Goal: Task Accomplishment & Management: Manage account settings

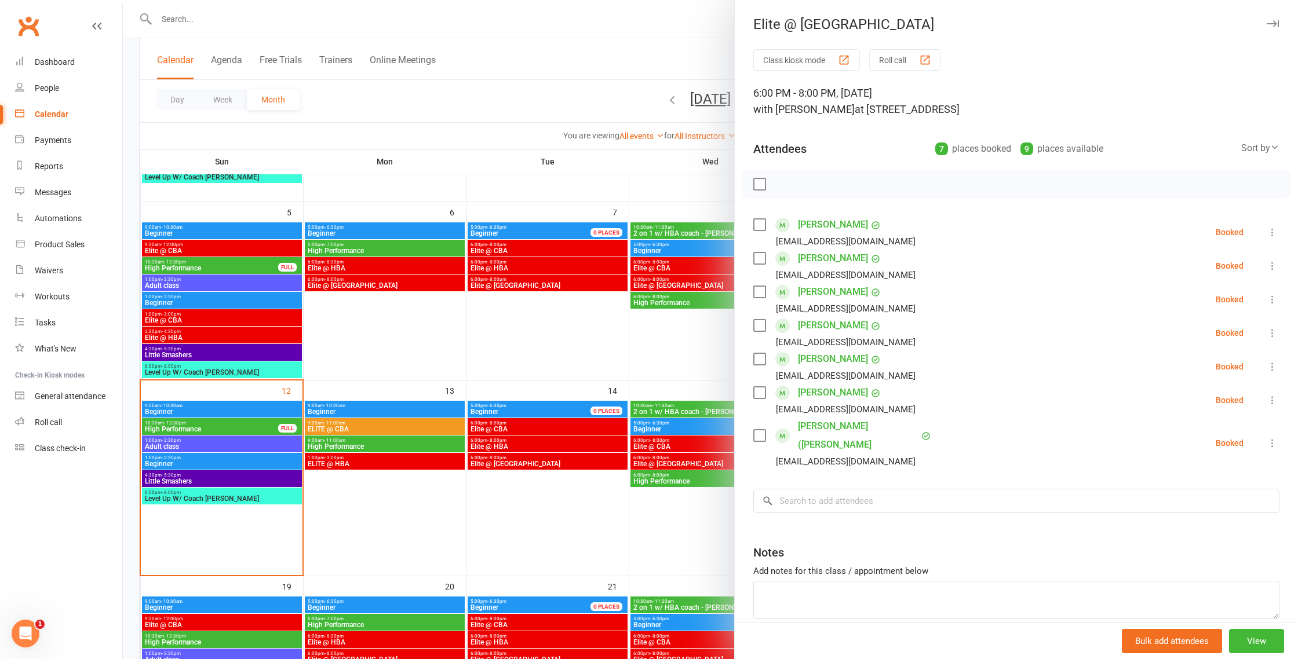
click at [238, 24] on div at bounding box center [710, 329] width 1175 height 659
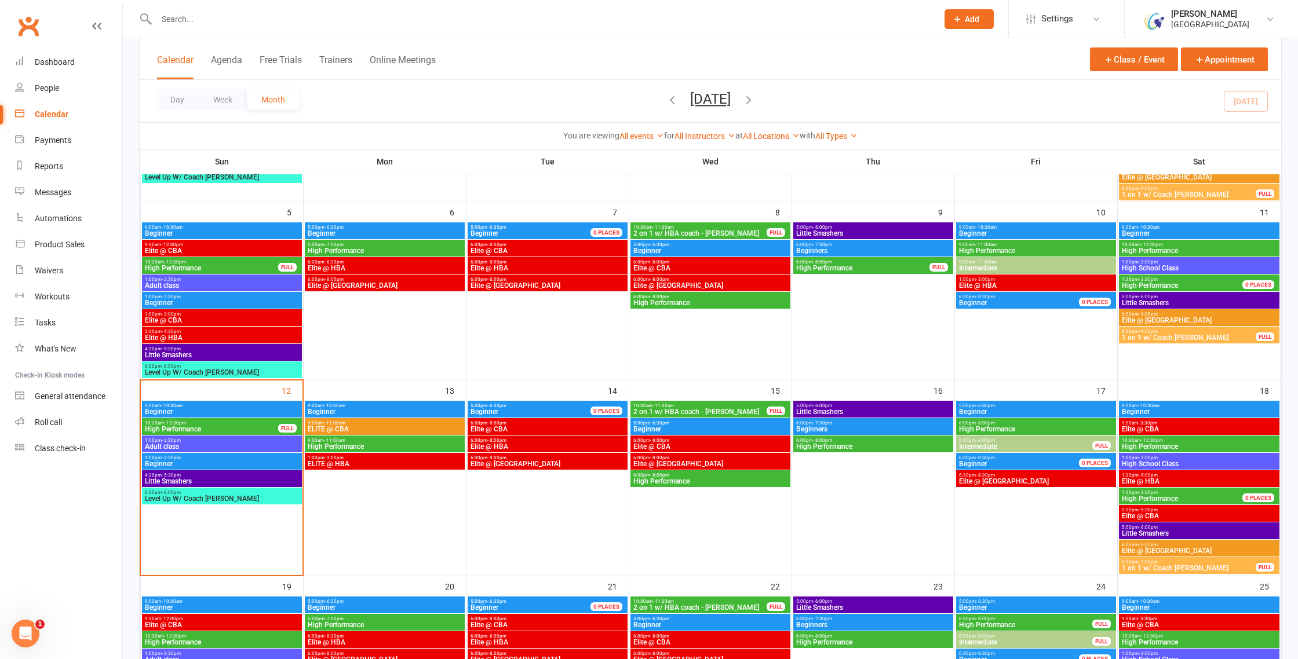
click at [194, 15] on input "text" at bounding box center [541, 19] width 776 height 16
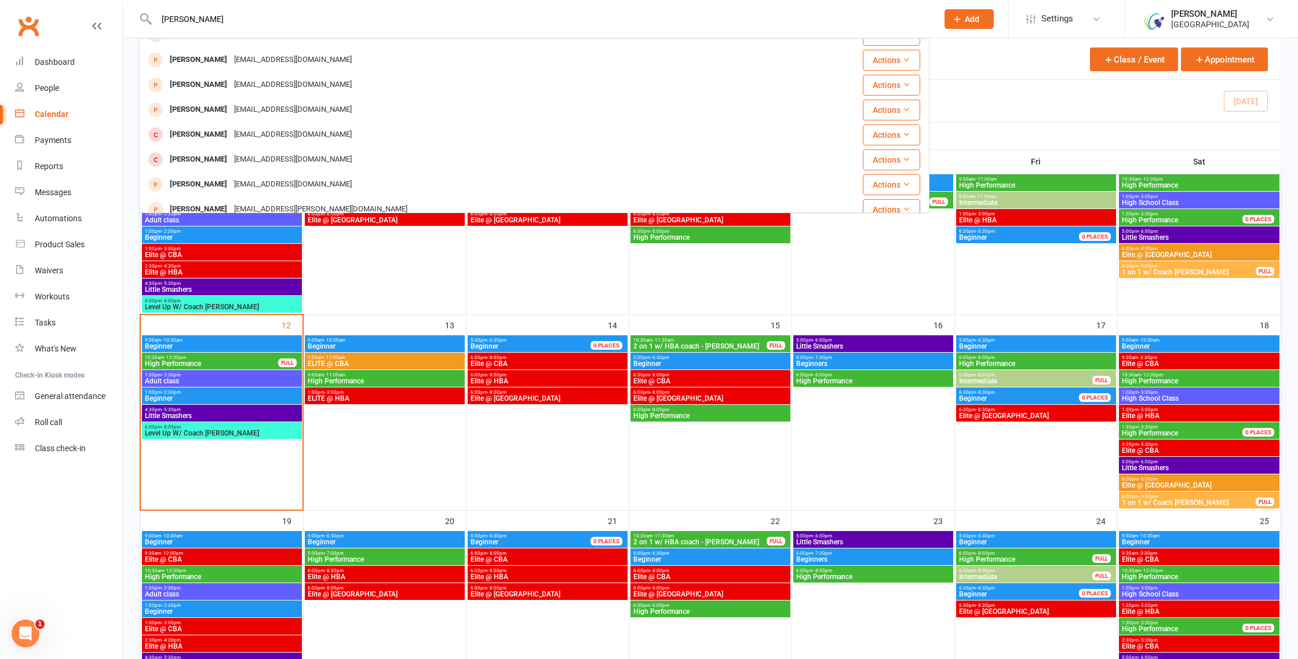
scroll to position [324, 0]
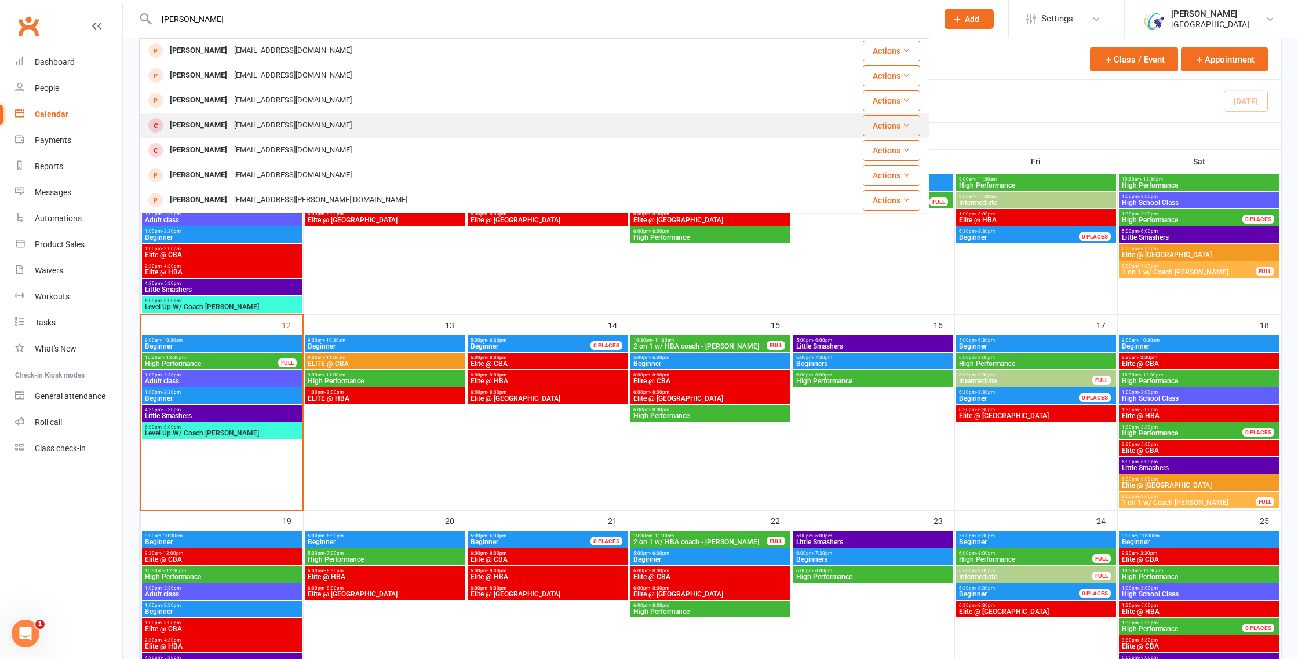
type input "mathew moon"
click at [225, 125] on div "Matthew Moonnumackal" at bounding box center [198, 125] width 64 height 17
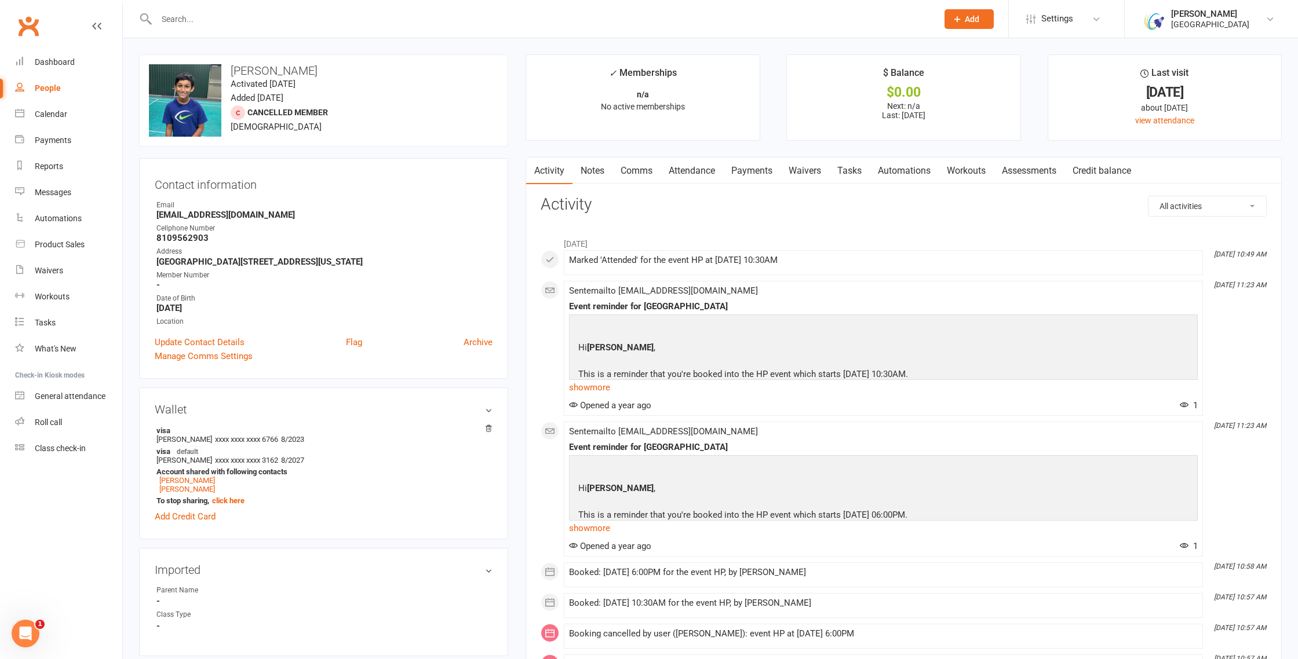
click at [330, 70] on h3 "Matthew Moonnumackal" at bounding box center [323, 70] width 349 height 13
copy h3 "Moonnumackal"
click at [207, 19] on input "text" at bounding box center [541, 19] width 776 height 16
paste input "Moonnumackal"
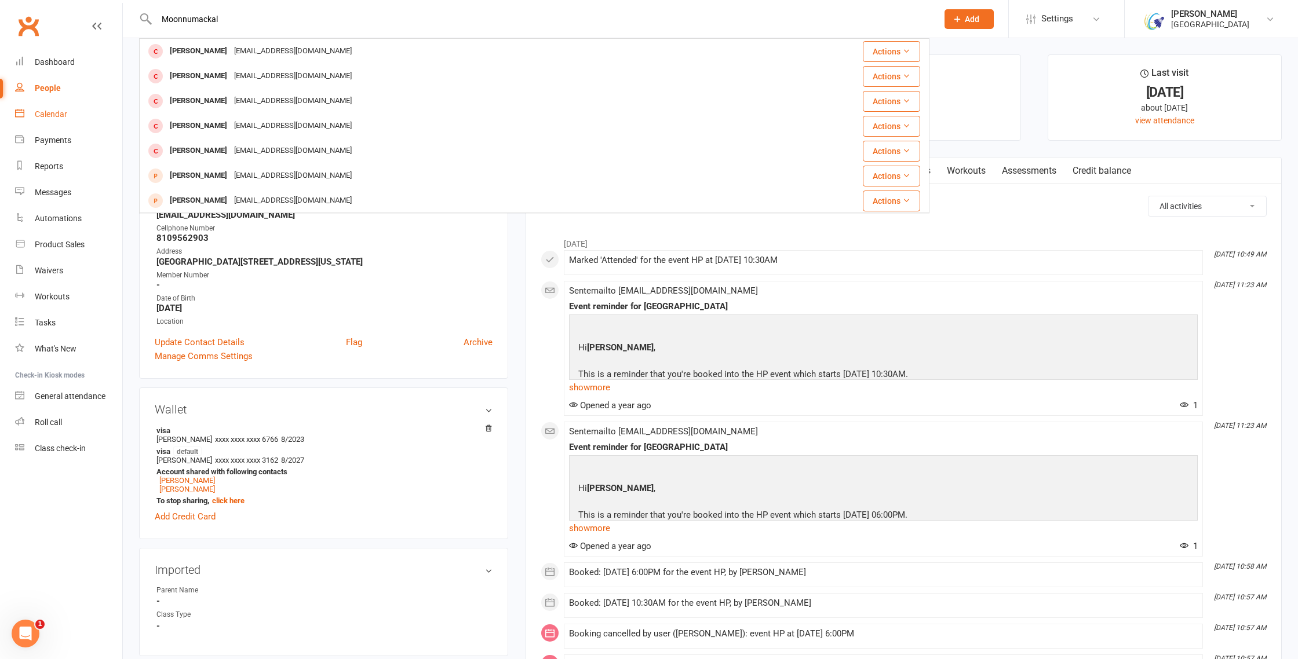
type input "Moonnumackal"
click at [52, 115] on div "Calendar" at bounding box center [51, 114] width 32 height 9
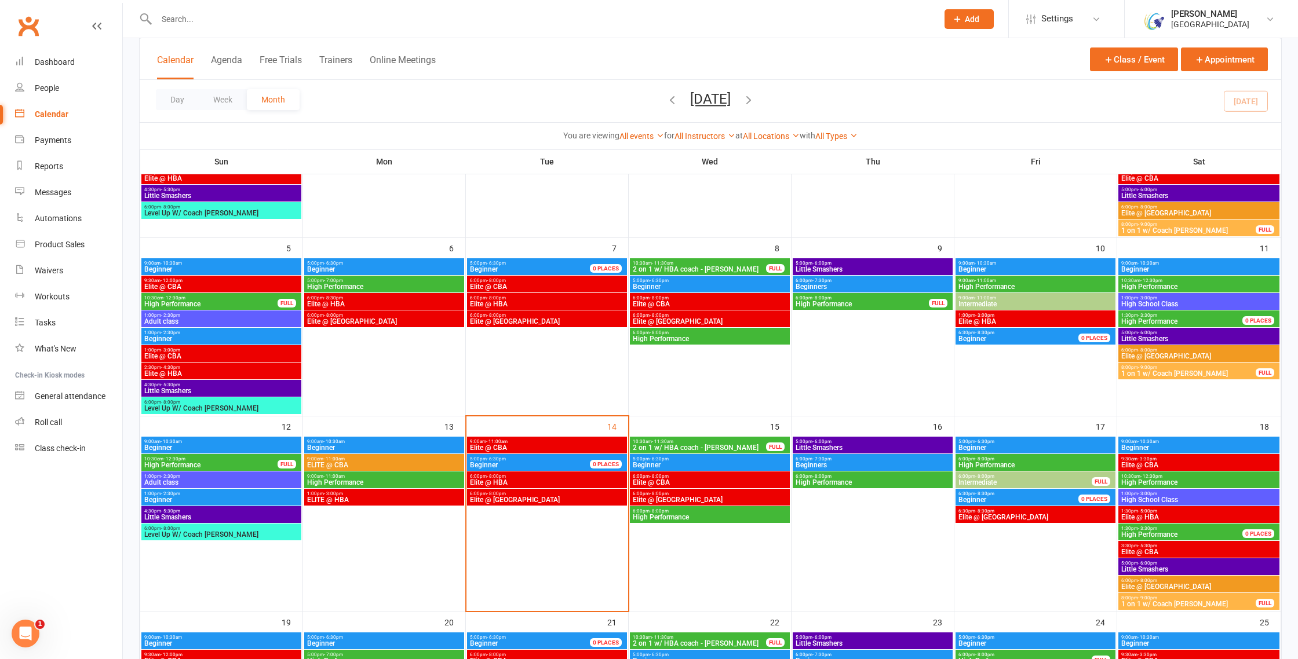
scroll to position [205, 0]
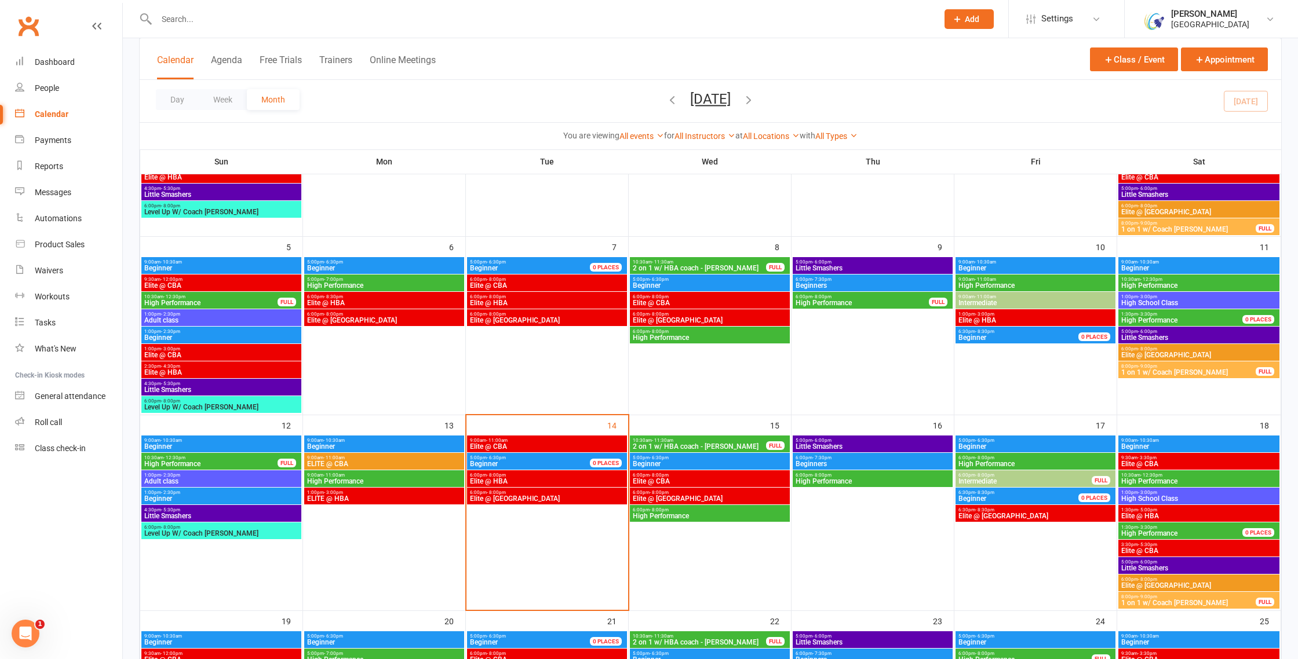
click at [497, 498] on span "Elite @ TXB" at bounding box center [546, 498] width 155 height 7
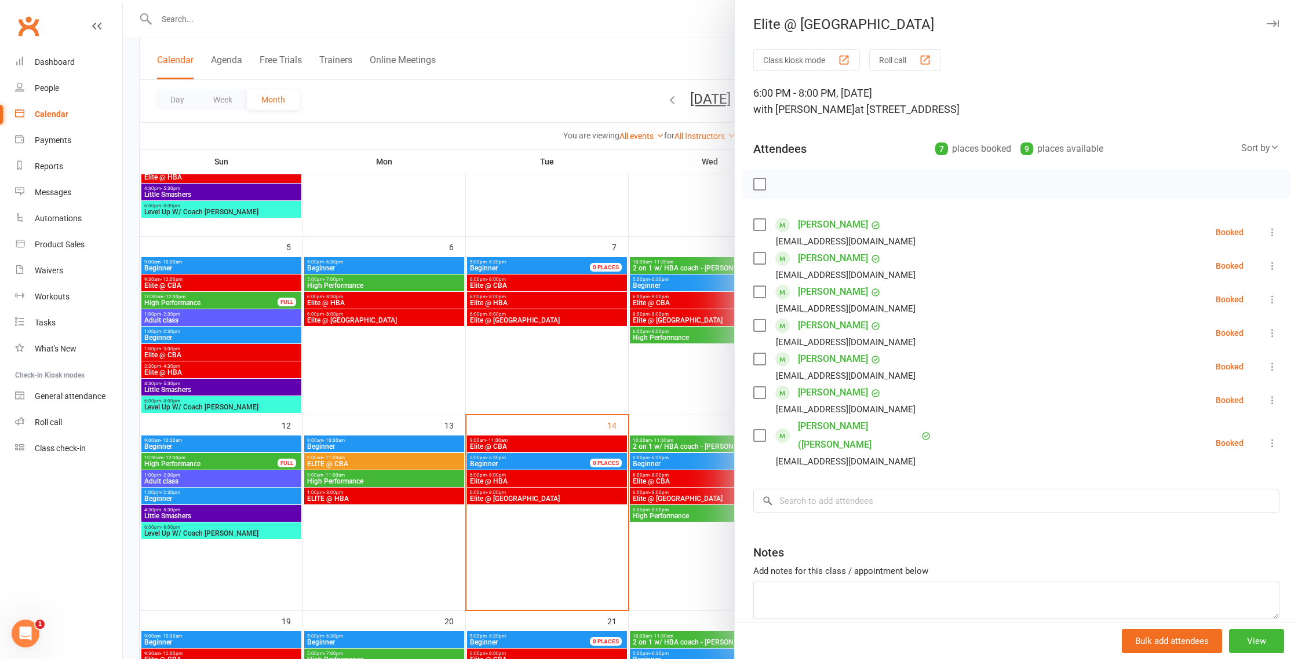
scroll to position [1, 0]
click at [502, 114] on div at bounding box center [710, 329] width 1175 height 659
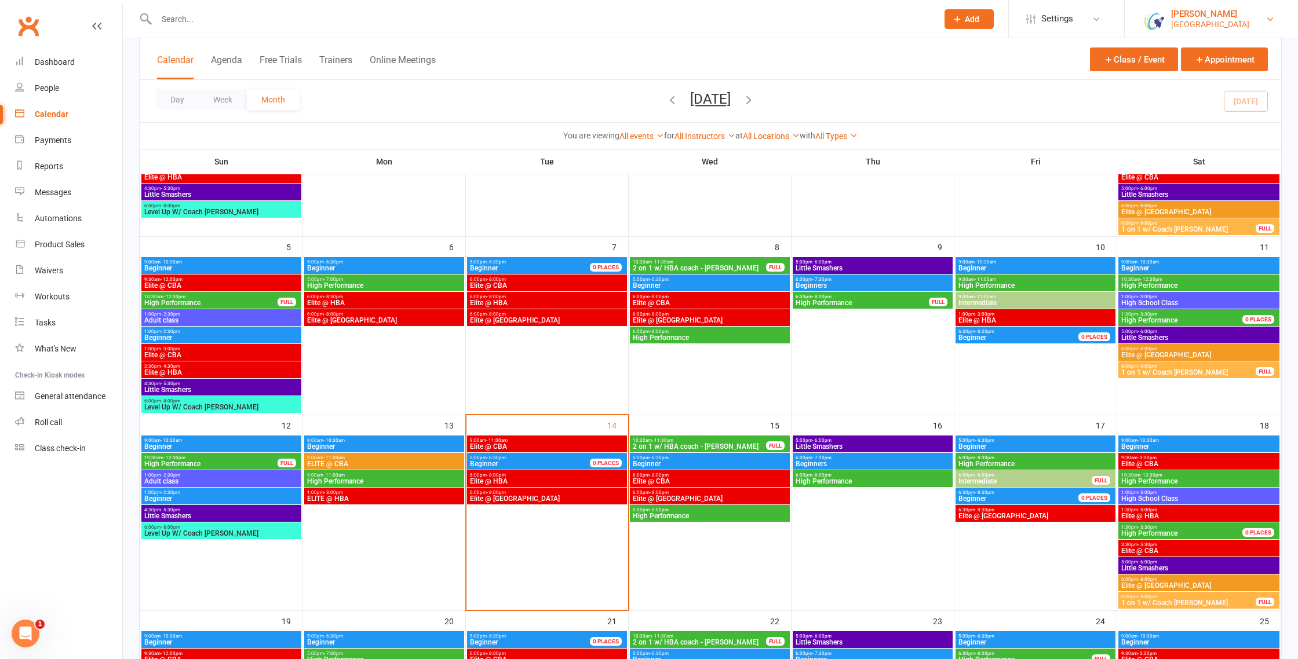
click at [1249, 14] on div "[PERSON_NAME]" at bounding box center [1210, 14] width 78 height 10
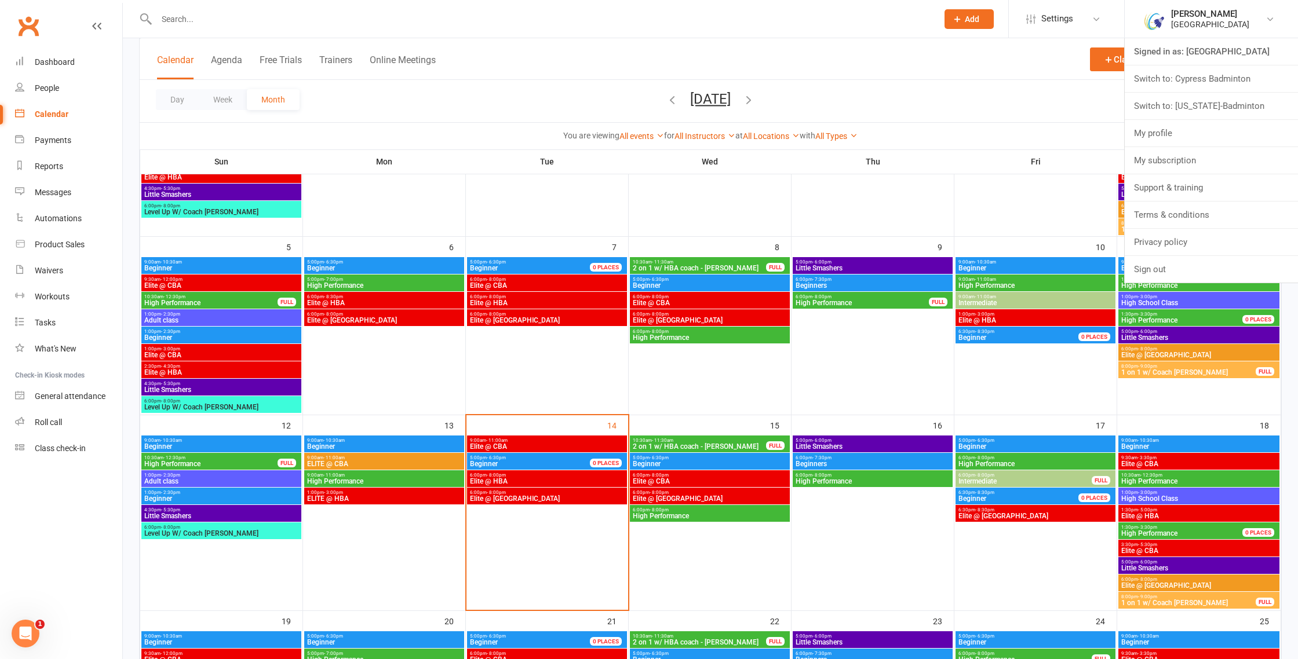
click at [1213, 100] on link "Switch to: Texas-Badminton" at bounding box center [1211, 106] width 173 height 27
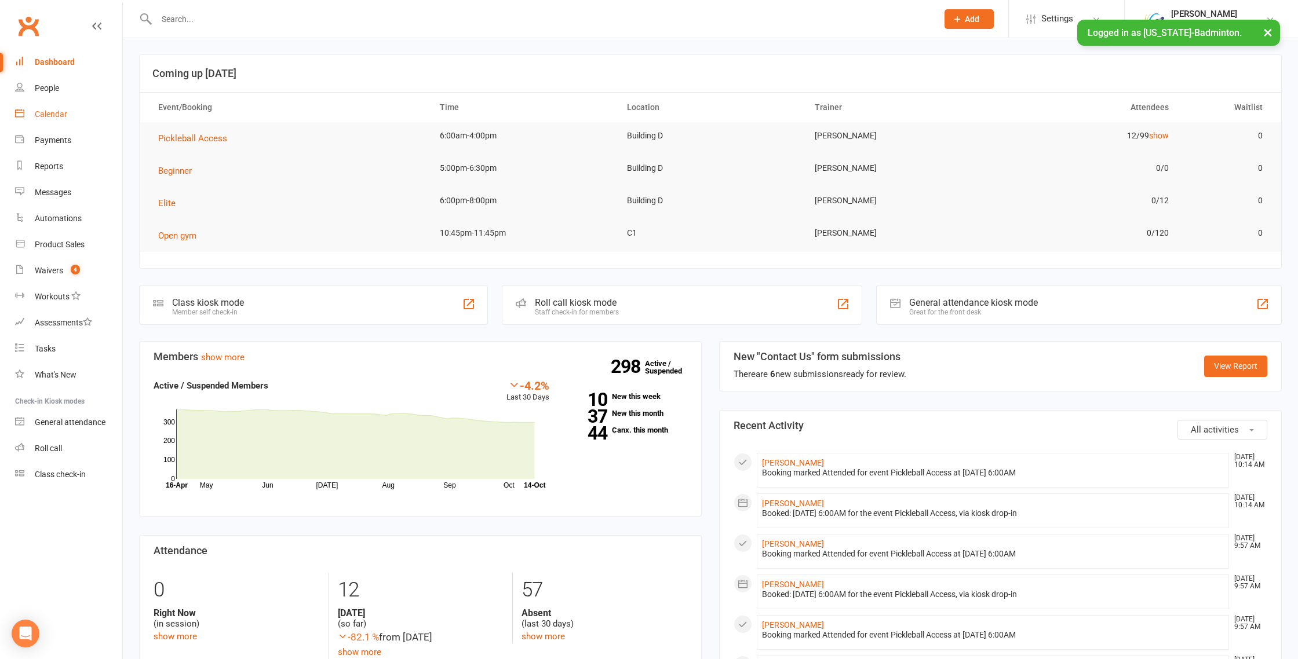
drag, startPoint x: 52, startPoint y: 114, endPoint x: 127, endPoint y: 119, distance: 75.5
click at [52, 114] on div "Calendar" at bounding box center [51, 114] width 32 height 9
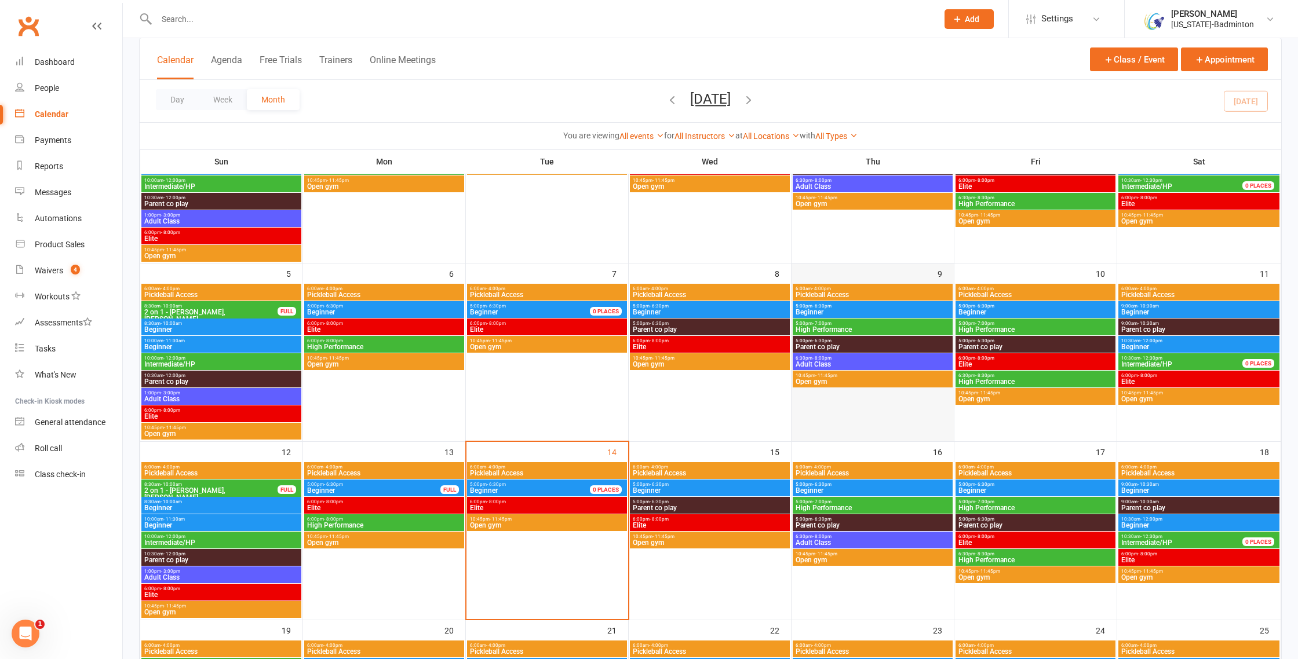
scroll to position [172, 0]
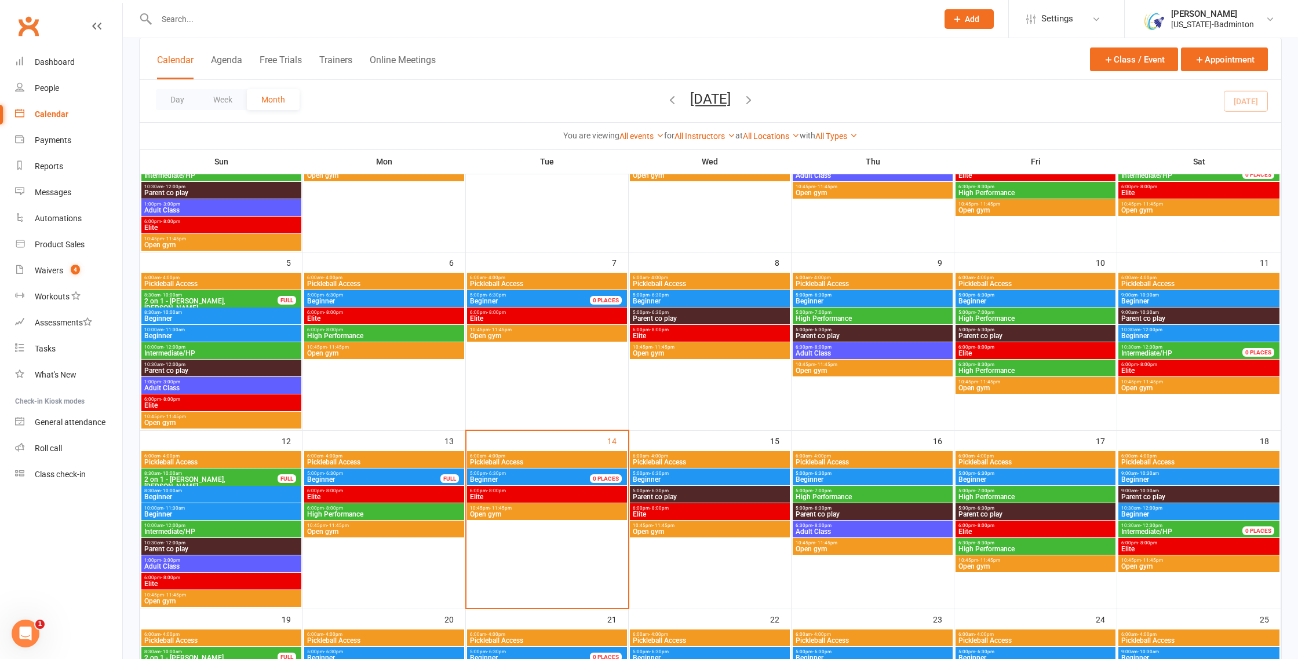
click at [690, 477] on span "Beginner" at bounding box center [709, 479] width 155 height 7
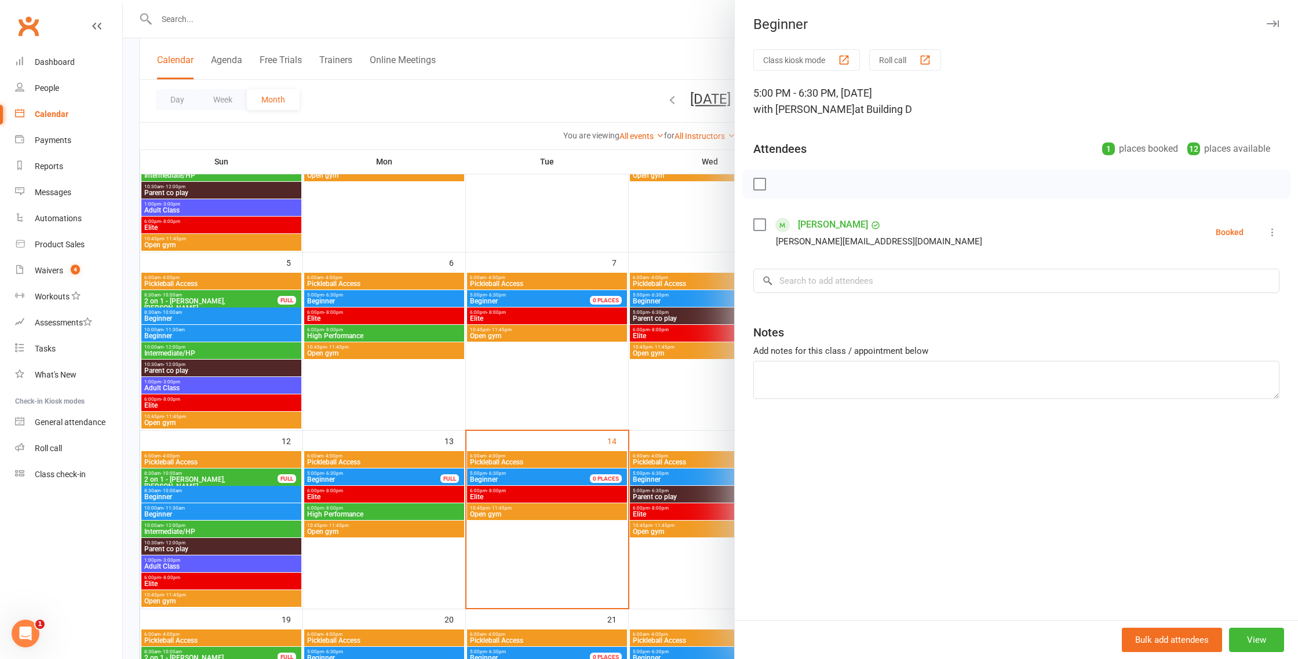
click at [690, 477] on div at bounding box center [710, 329] width 1175 height 659
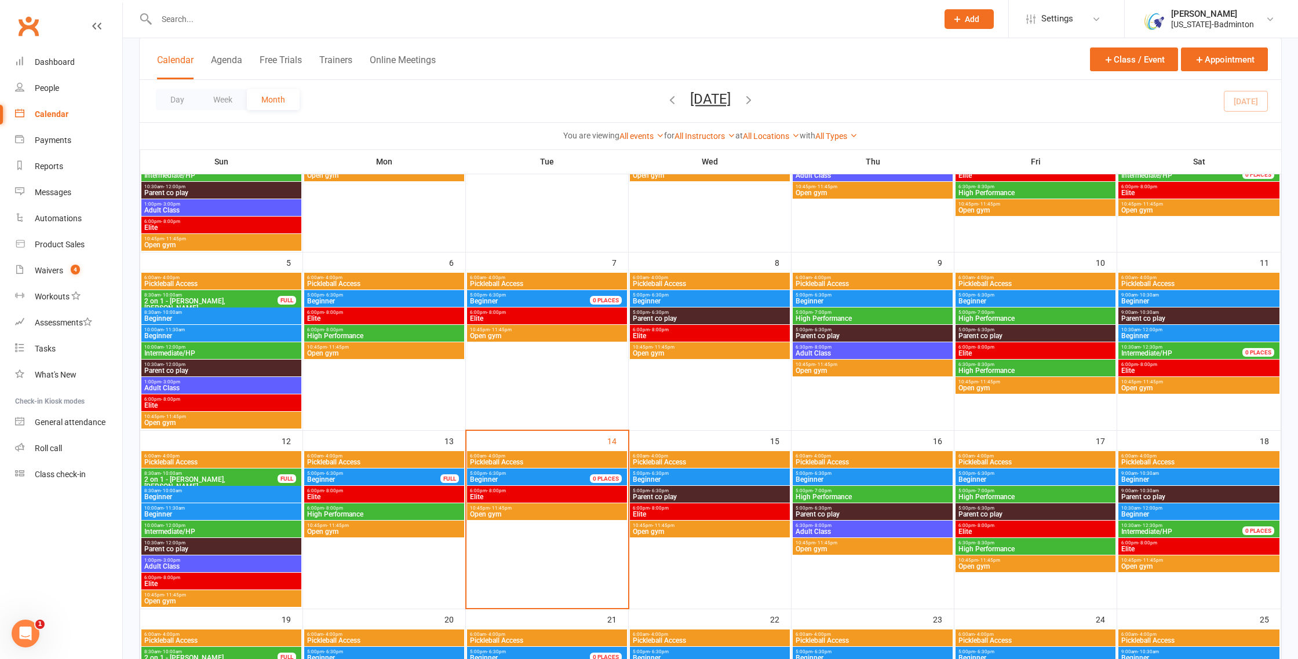
scroll to position [170, 0]
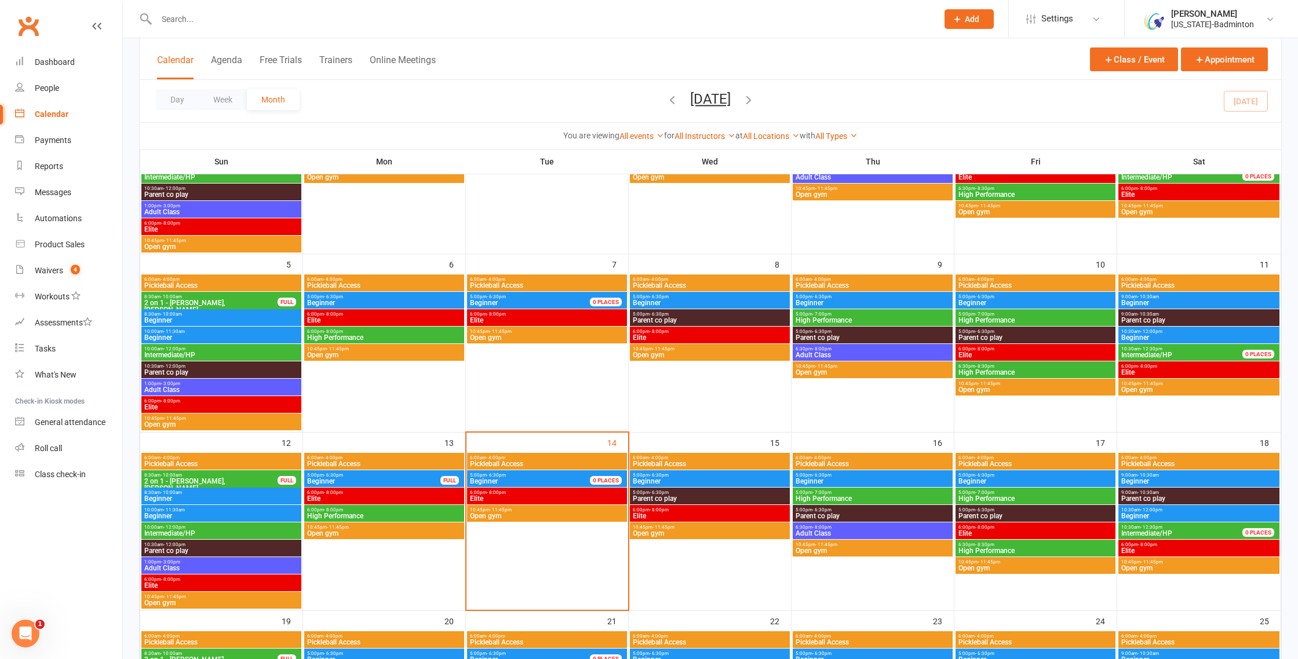
click at [849, 489] on div "5:00pm - 7:00pm High Performance" at bounding box center [873, 496] width 160 height 17
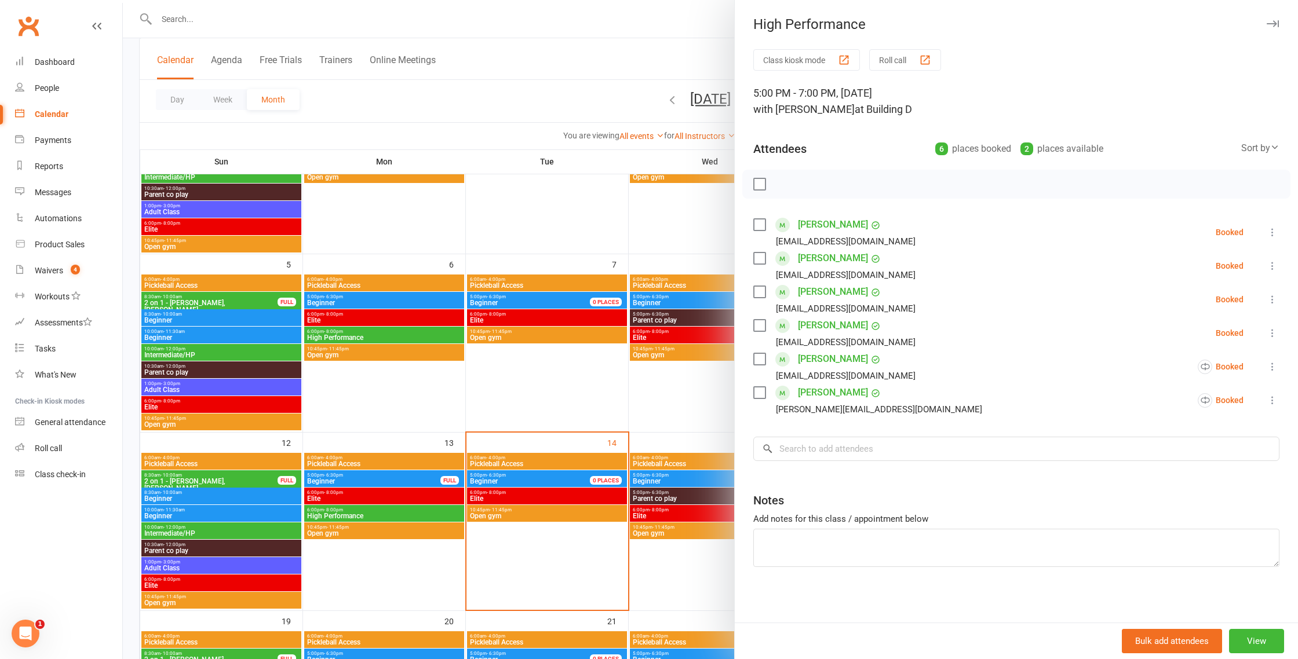
click at [699, 424] on div at bounding box center [710, 329] width 1175 height 659
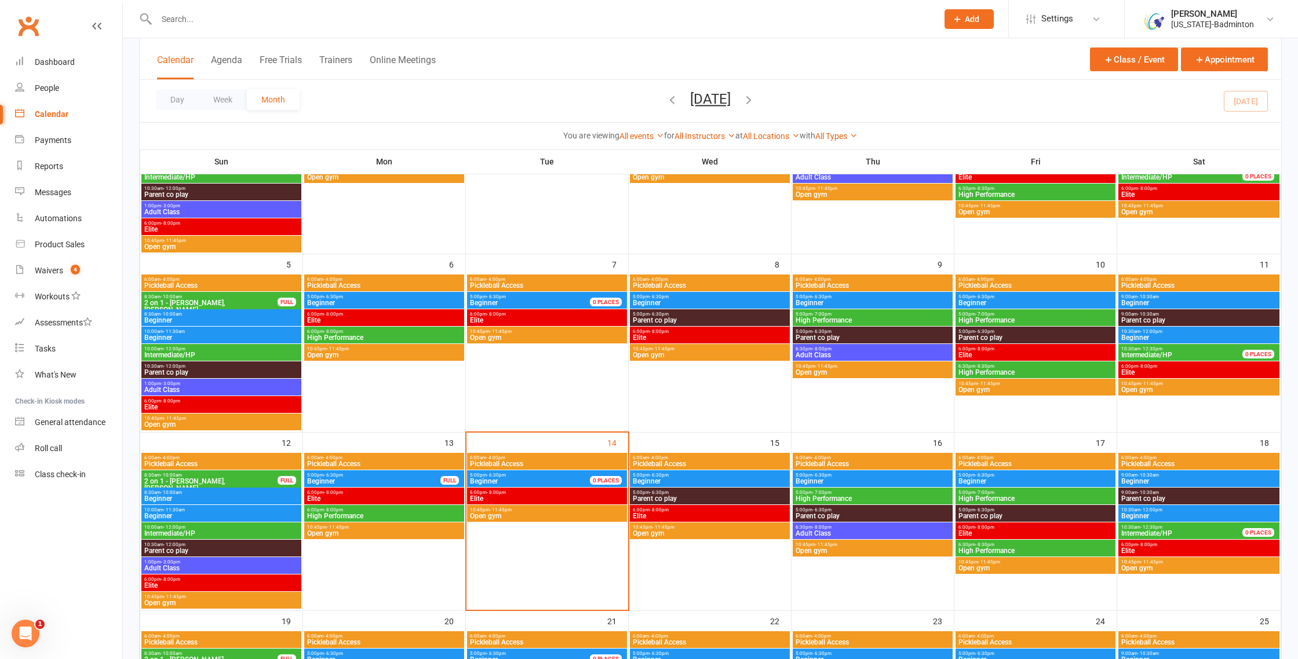
click at [1039, 494] on span "5:00pm - 7:00pm" at bounding box center [1035, 492] width 155 height 5
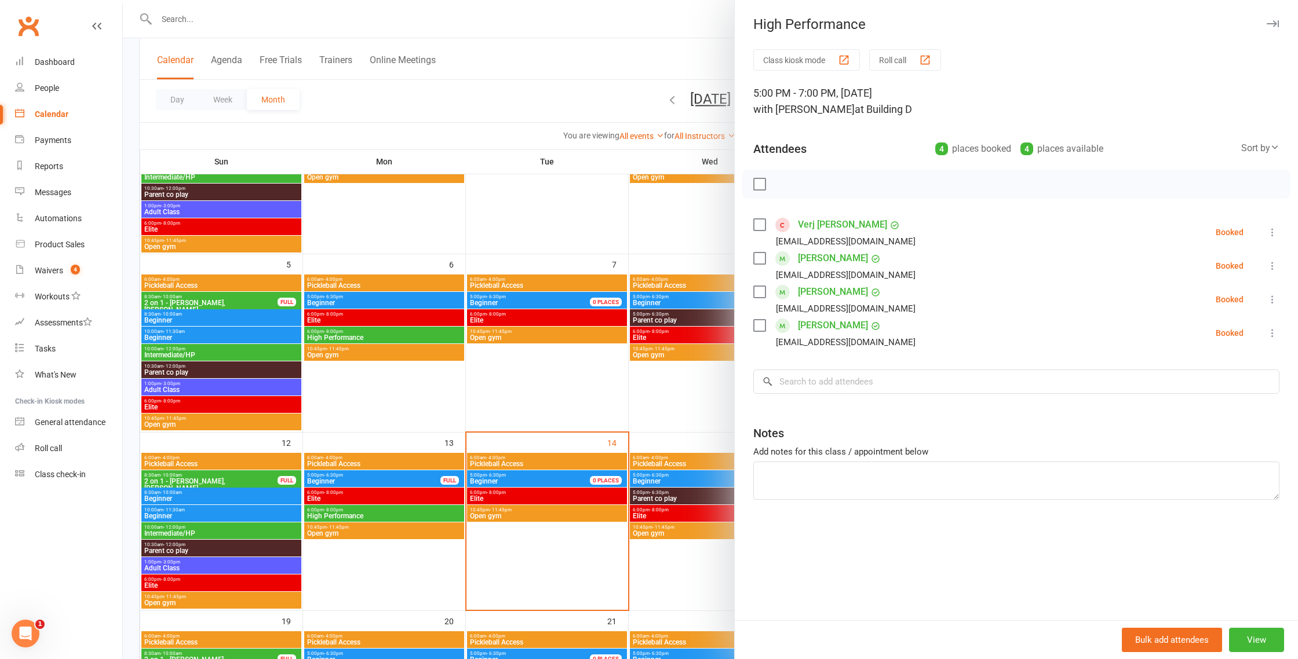
click at [623, 389] on div at bounding box center [710, 329] width 1175 height 659
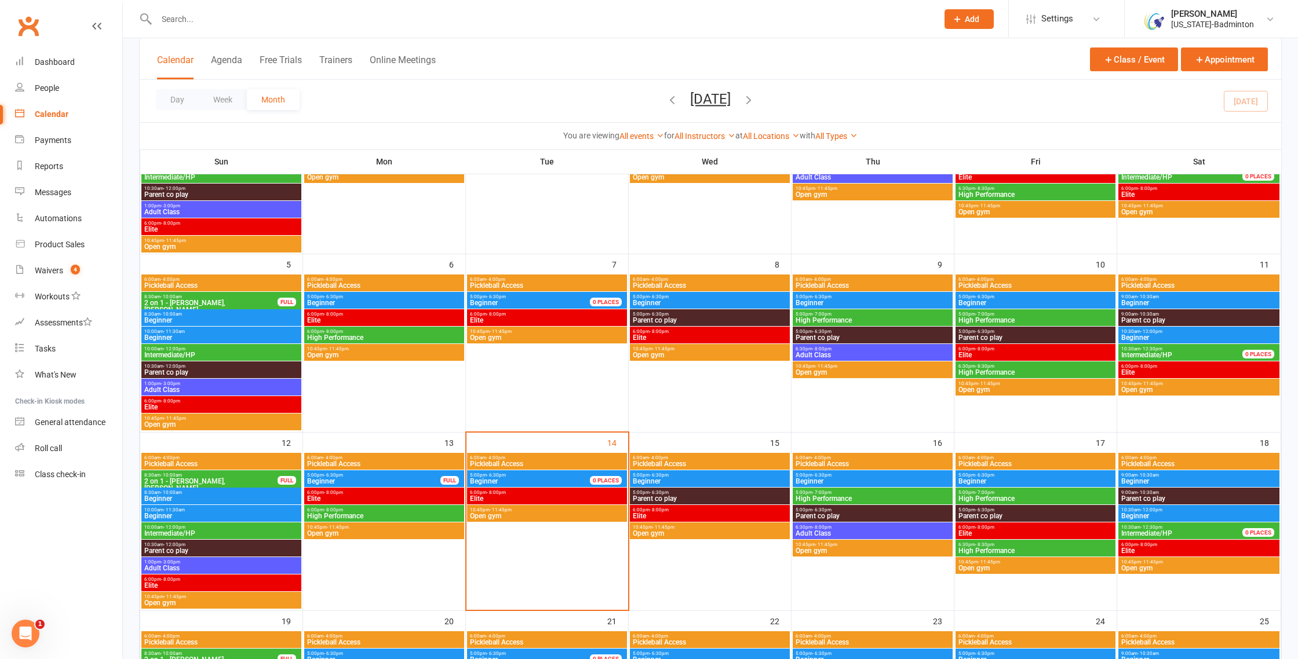
click at [1034, 479] on span "Beginner" at bounding box center [1035, 481] width 155 height 7
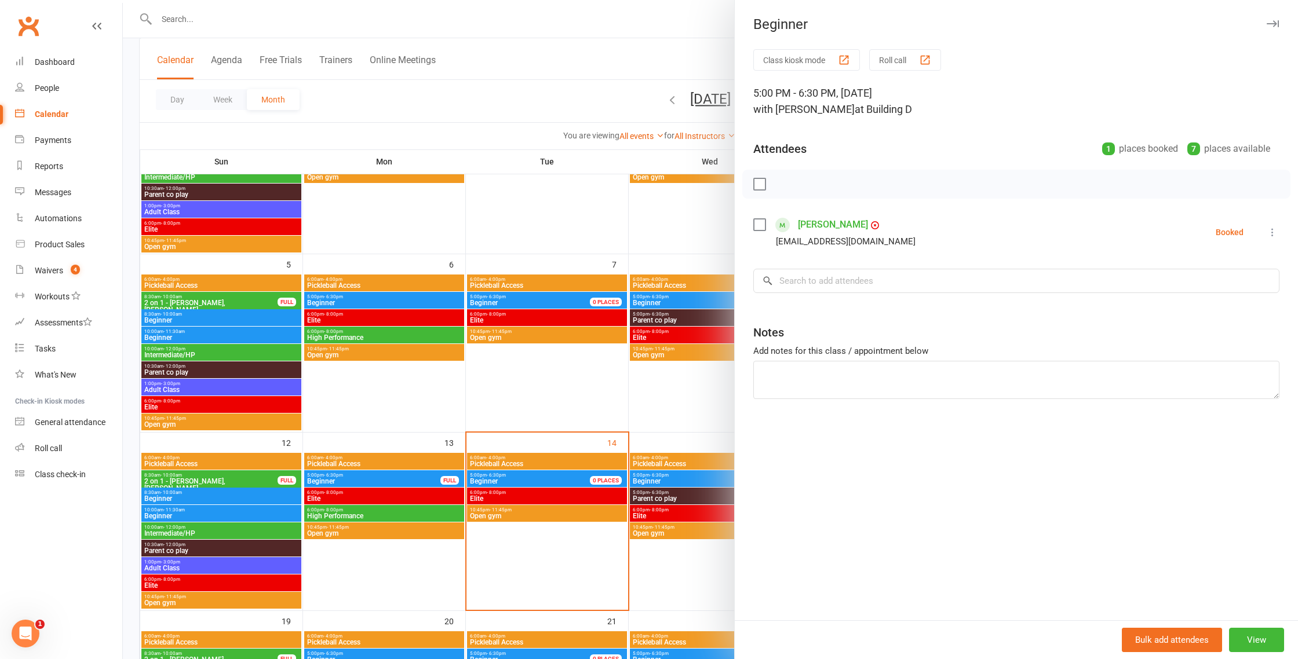
click at [848, 225] on link "[PERSON_NAME]" at bounding box center [833, 225] width 70 height 19
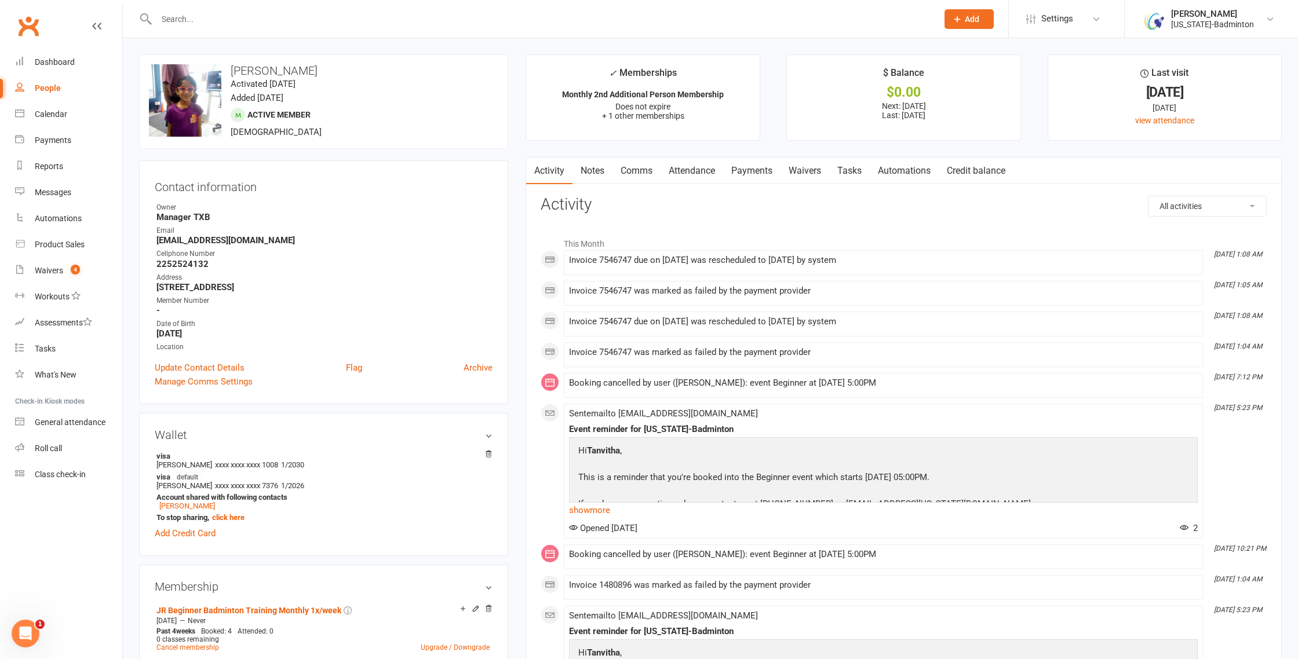
click at [744, 173] on link "Payments" at bounding box center [751, 171] width 57 height 27
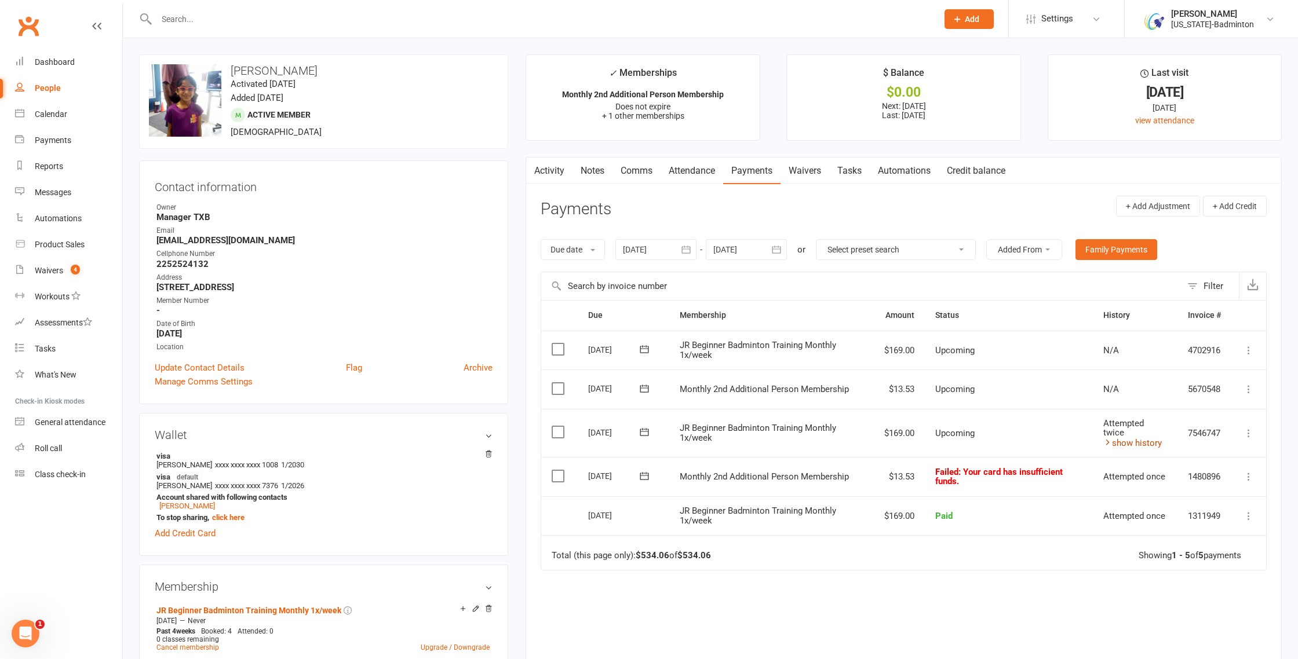
click at [1140, 438] on link "show history" at bounding box center [1132, 443] width 59 height 10
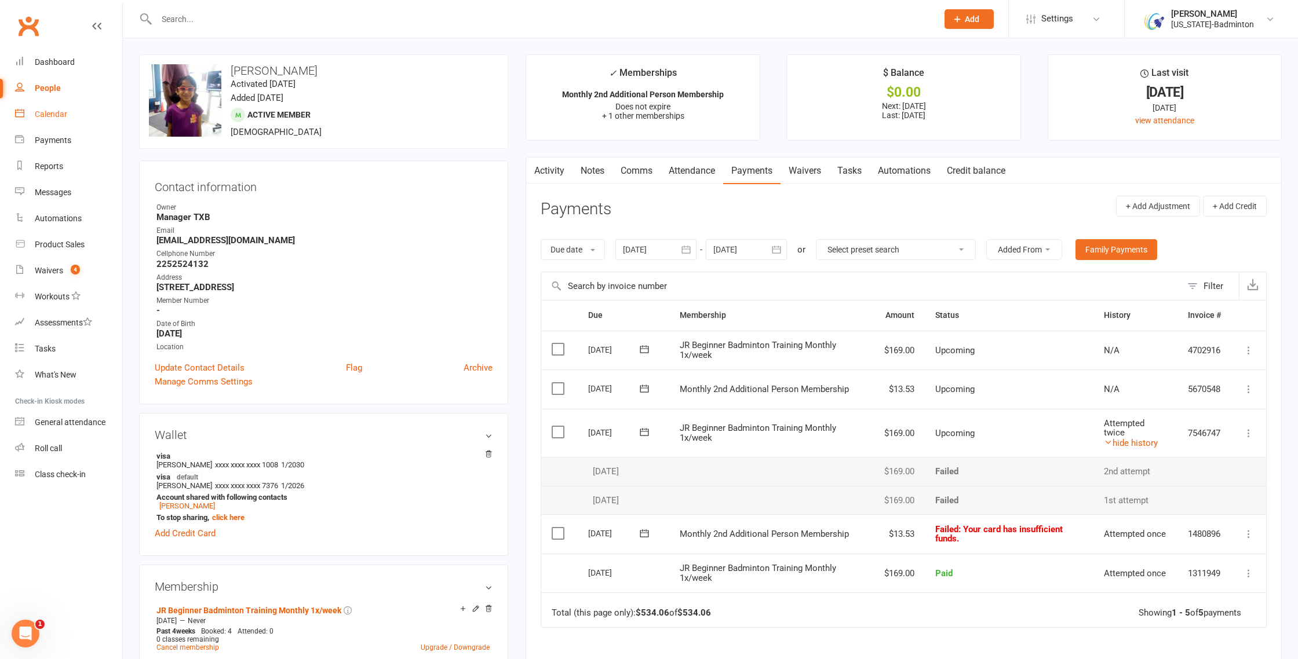
click at [53, 114] on div "Calendar" at bounding box center [51, 114] width 32 height 9
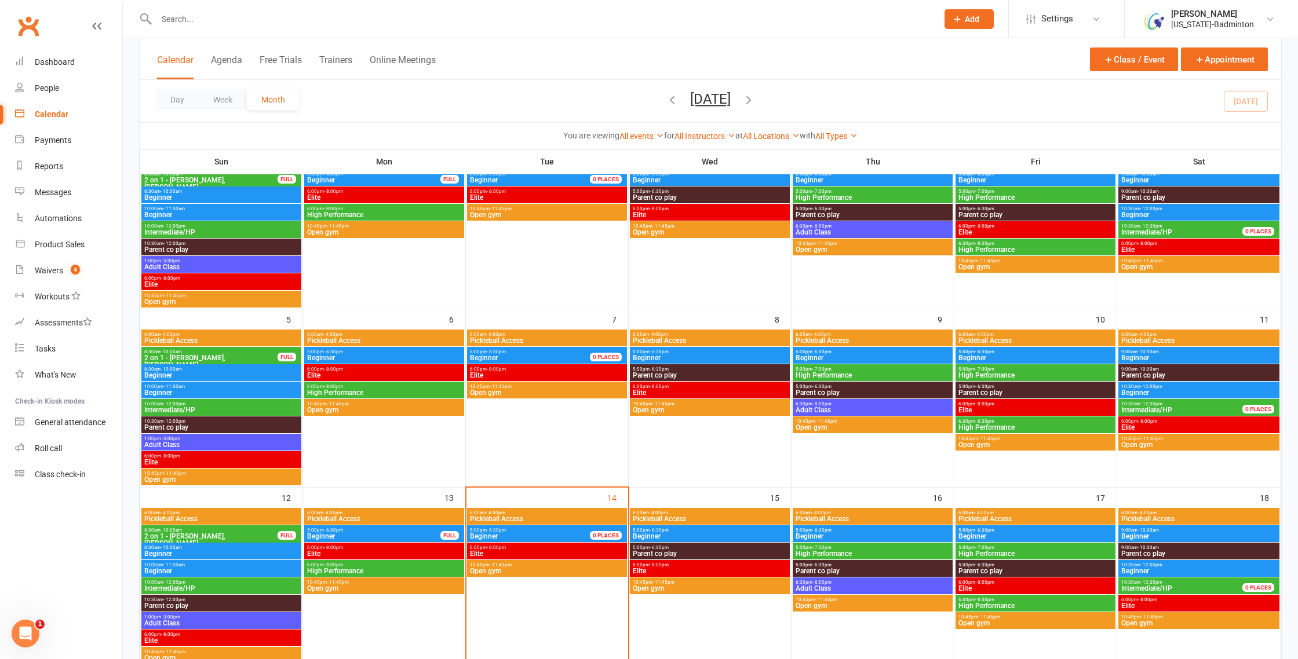
scroll to position [169, 0]
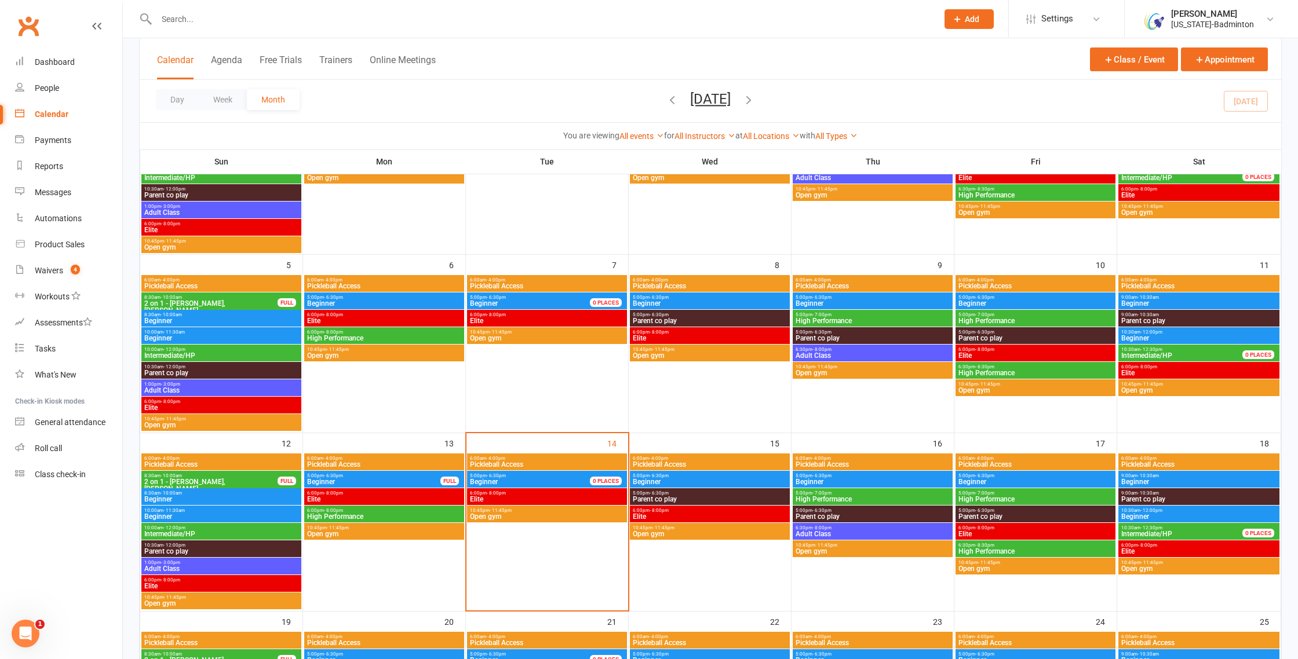
click at [1061, 549] on span "High Performance" at bounding box center [1035, 551] width 155 height 7
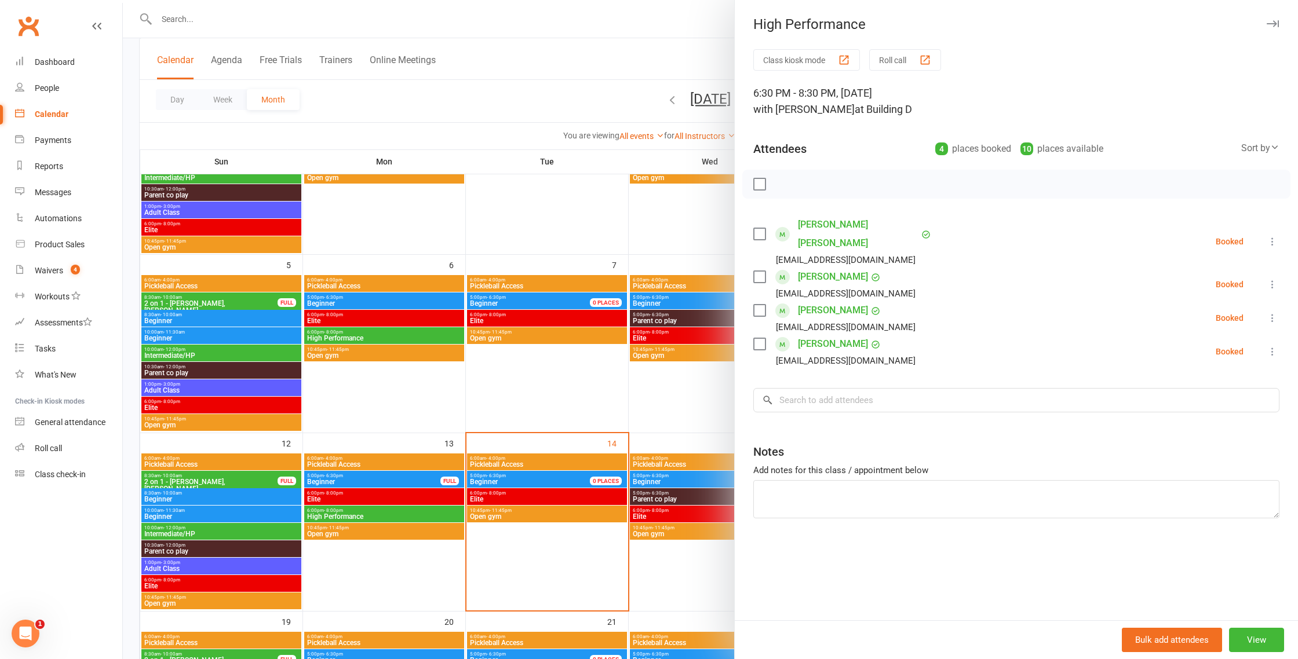
click at [611, 359] on div at bounding box center [710, 329] width 1175 height 659
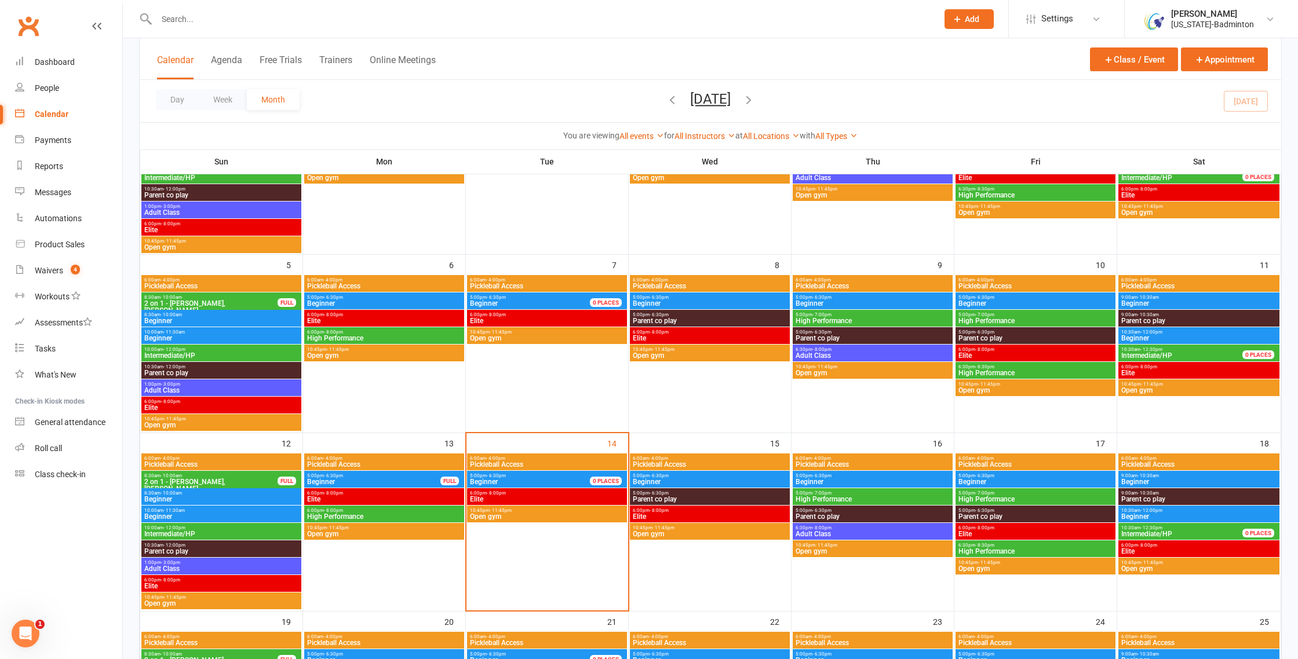
click at [987, 496] on span "High Performance" at bounding box center [1035, 499] width 155 height 7
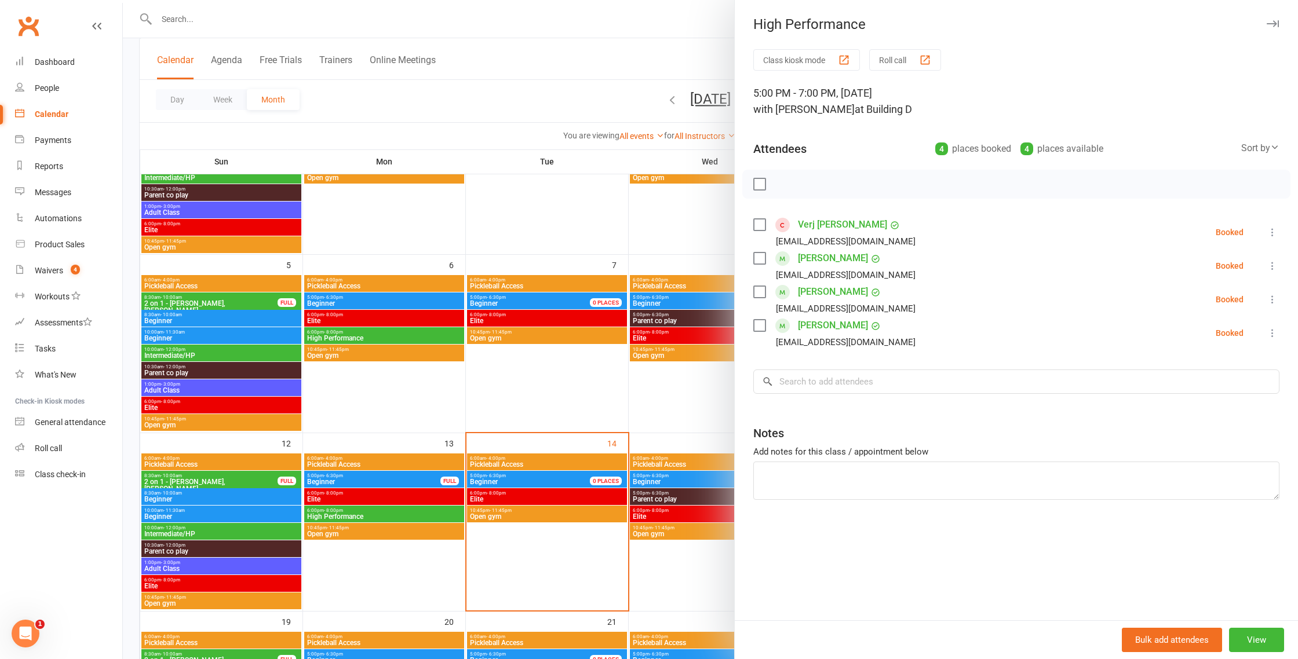
click at [380, 374] on div at bounding box center [710, 329] width 1175 height 659
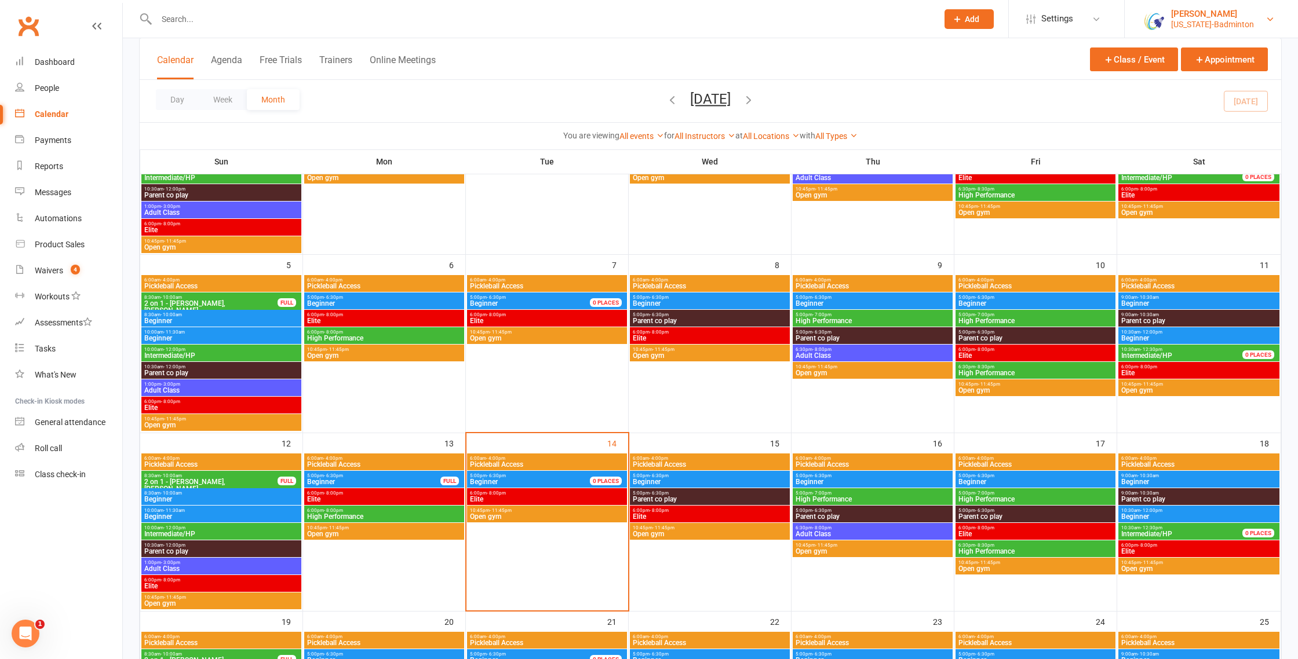
drag, startPoint x: 1261, startPoint y: 14, endPoint x: 1256, endPoint y: 19, distance: 7.8
click at [1261, 14] on link "[PERSON_NAME] [US_STATE]-Badminton" at bounding box center [1211, 19] width 138 height 23
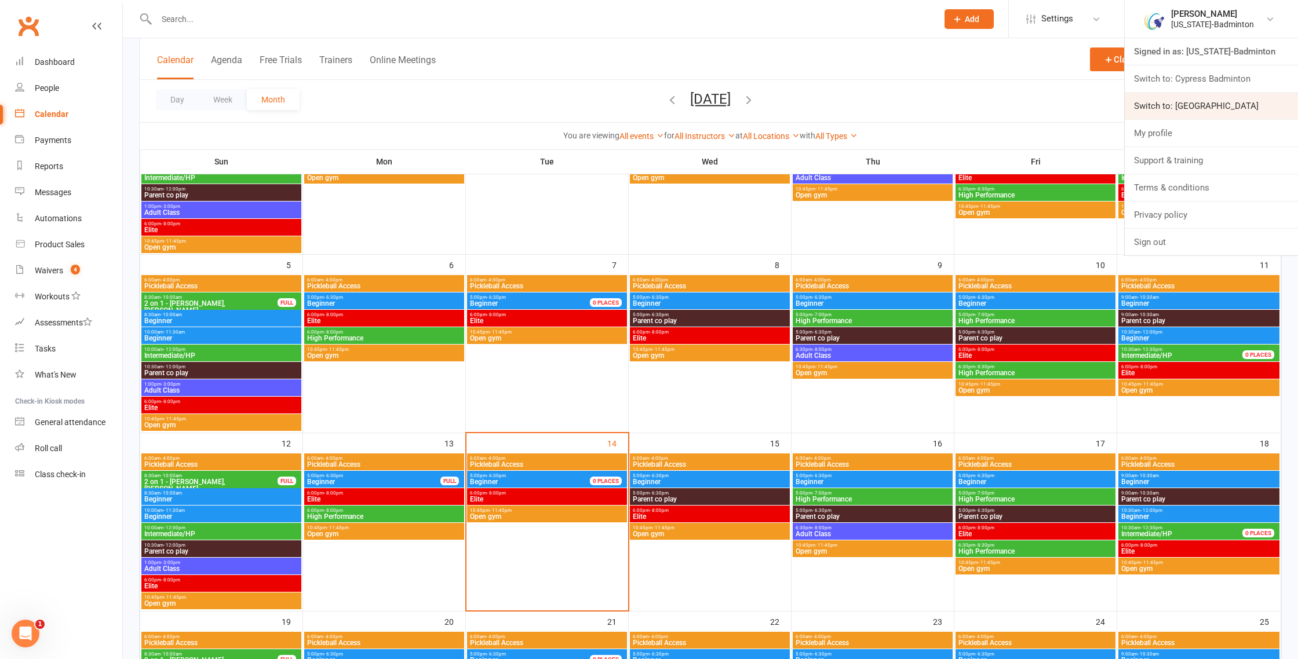
click at [1209, 106] on link "Switch to: [GEOGRAPHIC_DATA]" at bounding box center [1211, 106] width 173 height 27
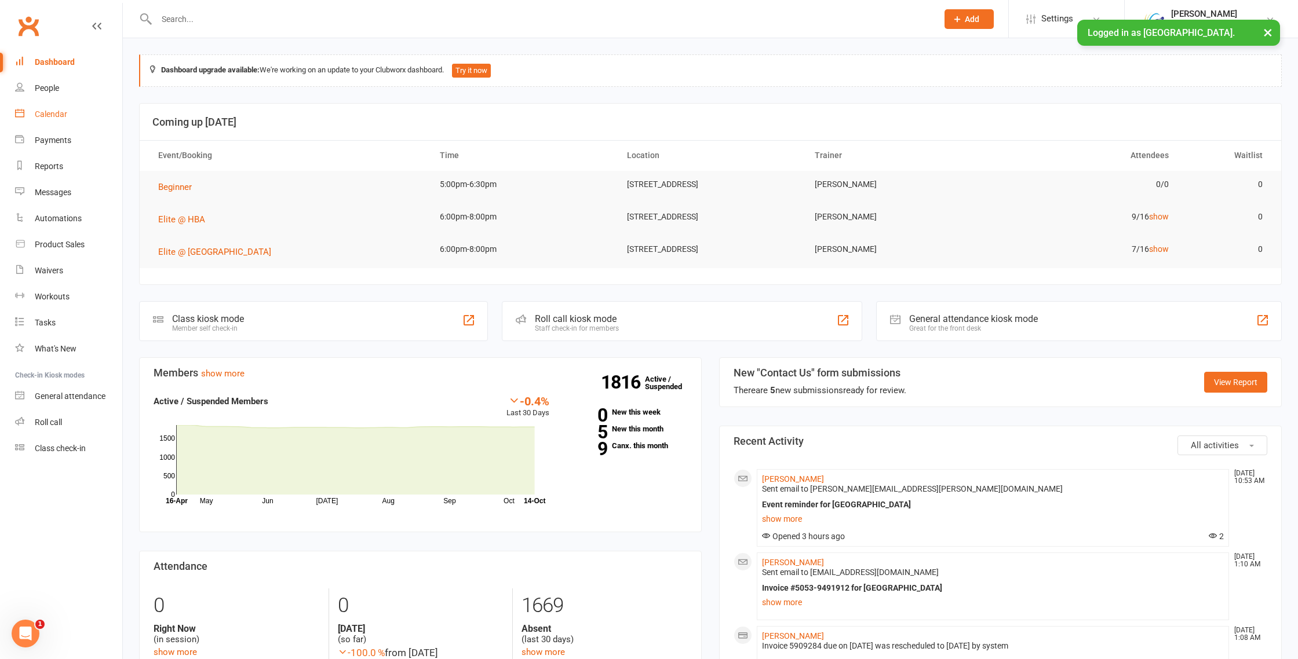
click at [50, 112] on div "Calendar" at bounding box center [51, 114] width 32 height 9
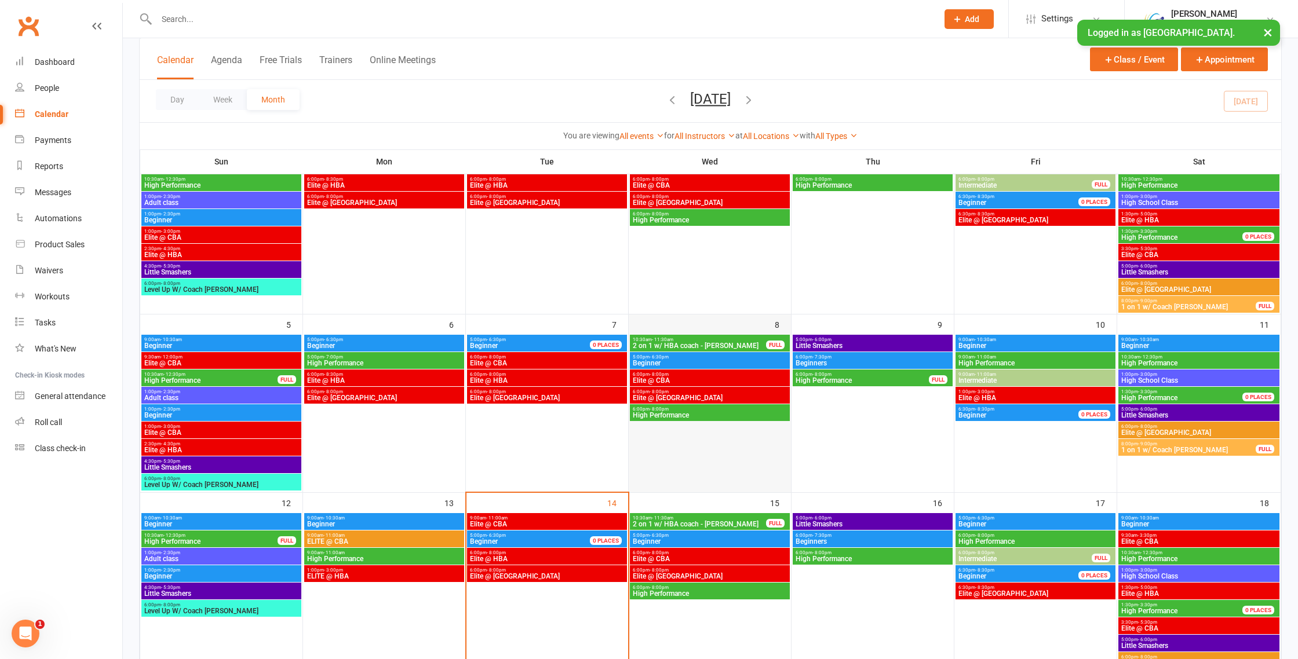
scroll to position [165, 0]
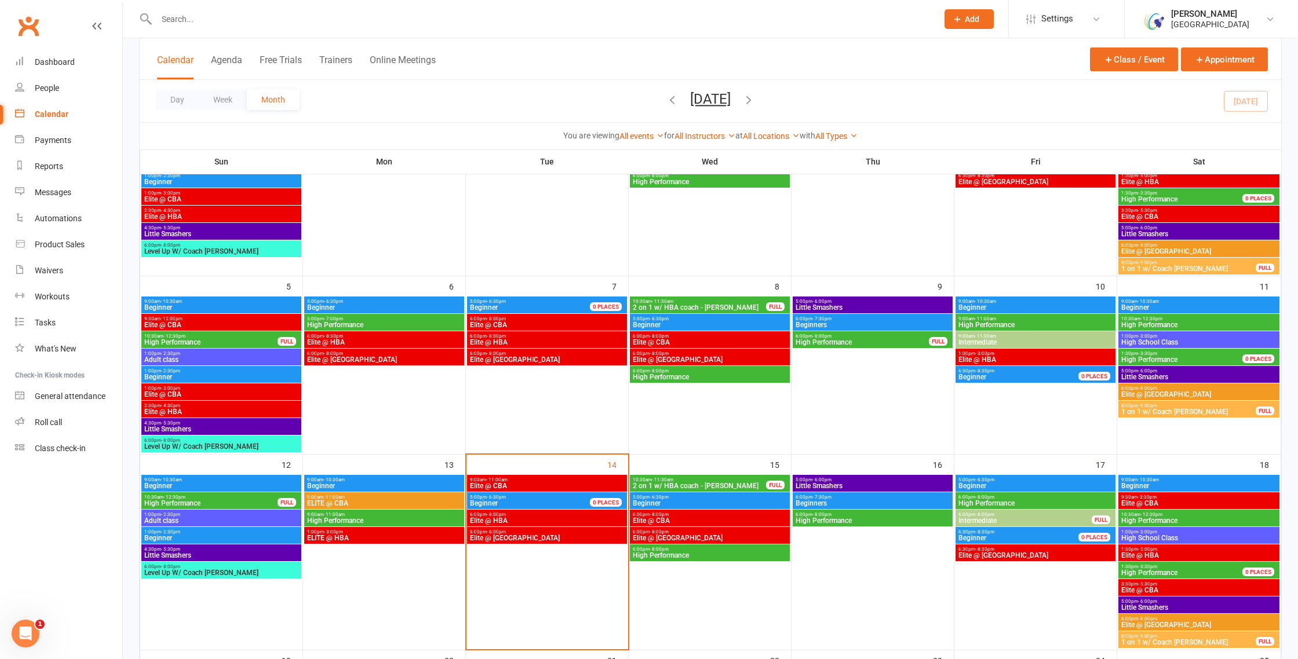
click at [704, 534] on span "6:00pm - 8:00pm" at bounding box center [709, 532] width 155 height 5
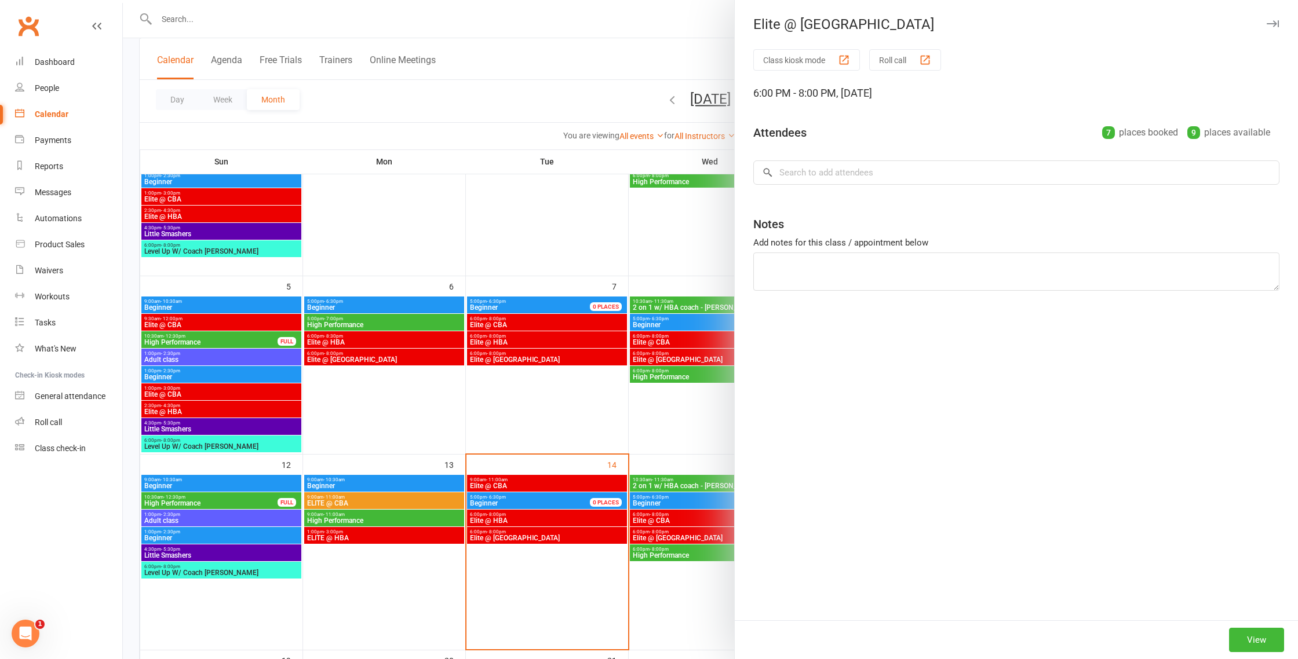
scroll to position [0, 0]
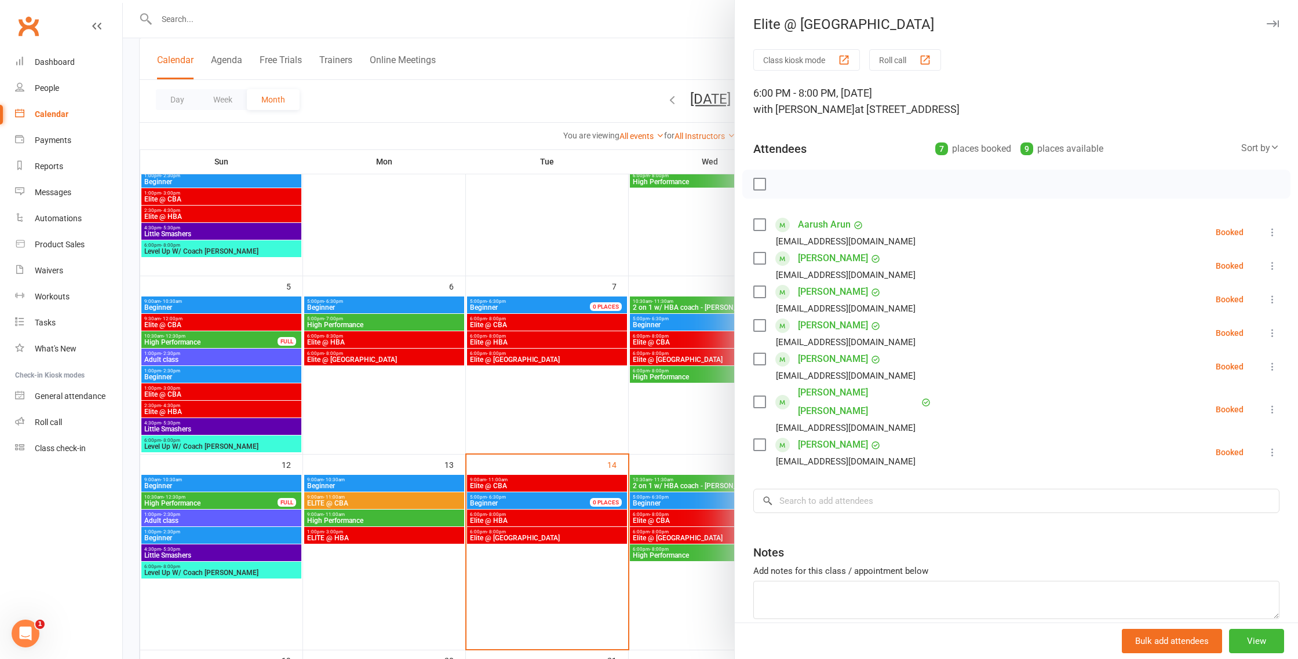
click at [203, 19] on div at bounding box center [710, 329] width 1175 height 659
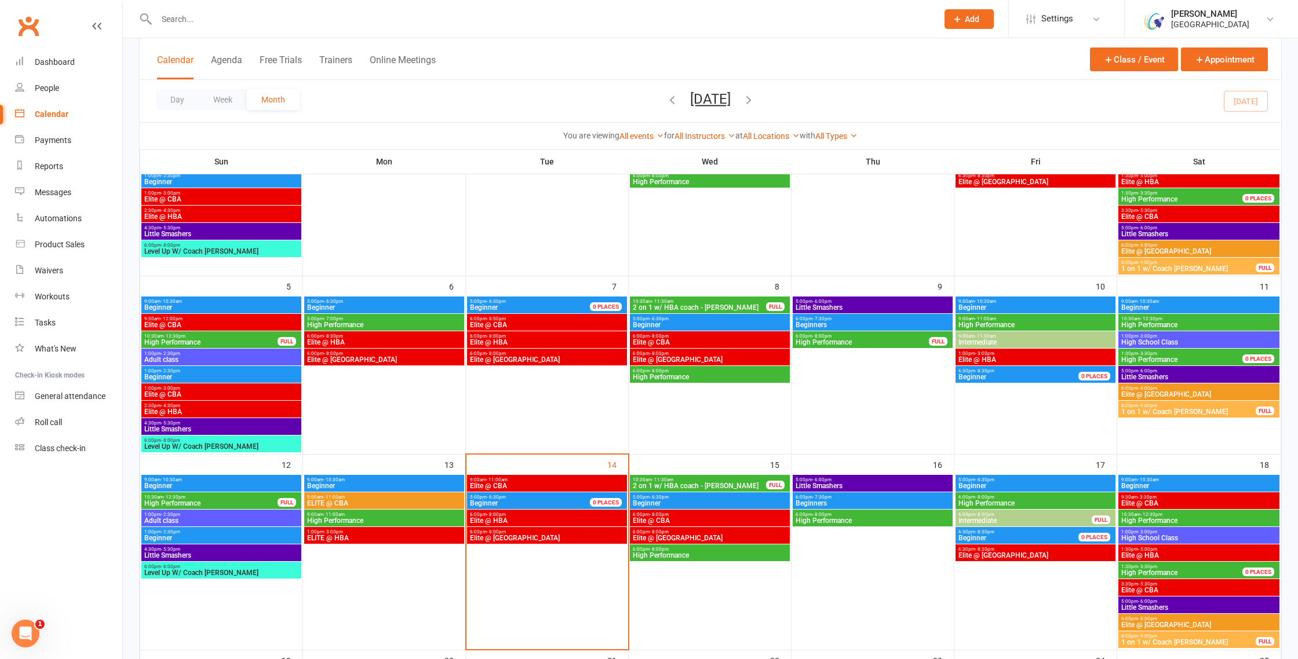
click at [174, 17] on input "text" at bounding box center [541, 19] width 776 height 16
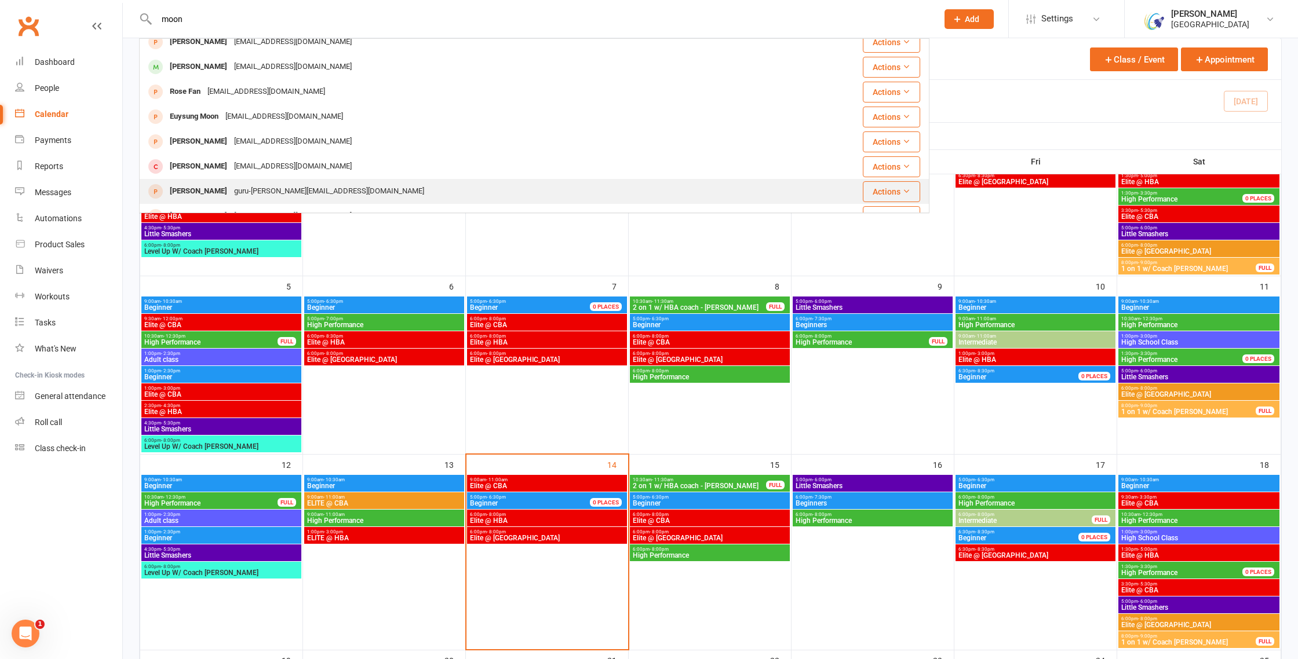
scroll to position [35, 0]
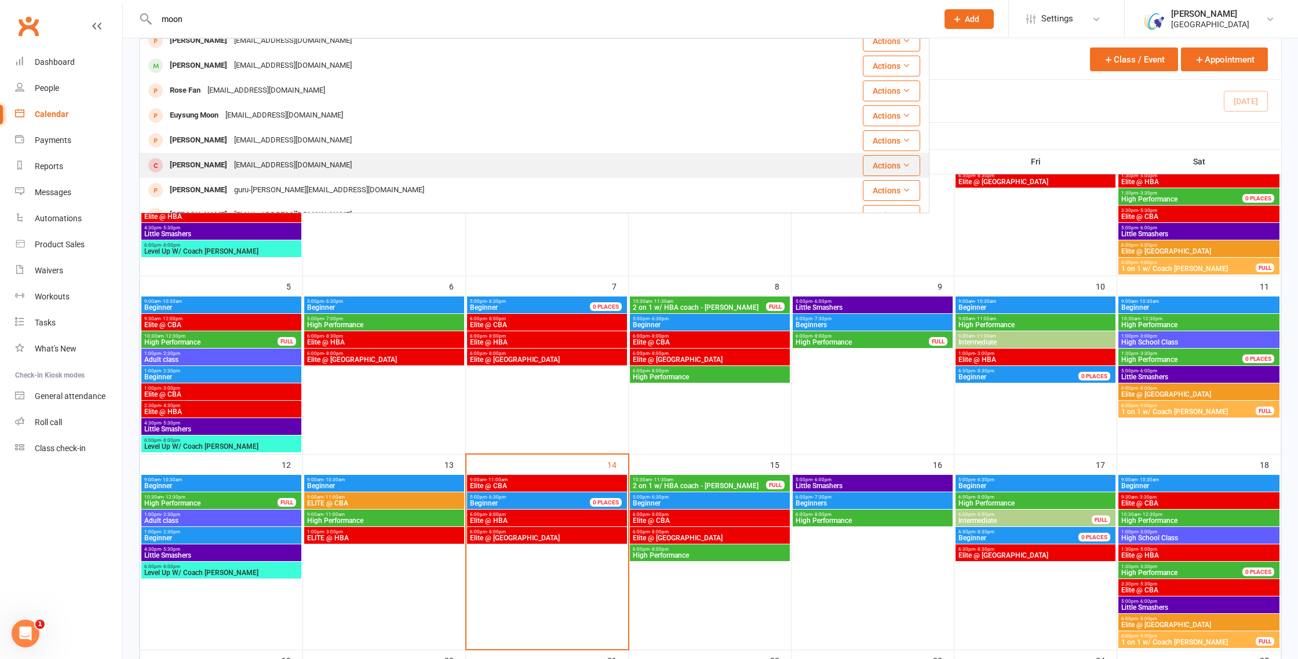
type input "moon"
click at [254, 164] on div "manuelmoonn@gmail.com" at bounding box center [293, 165] width 125 height 17
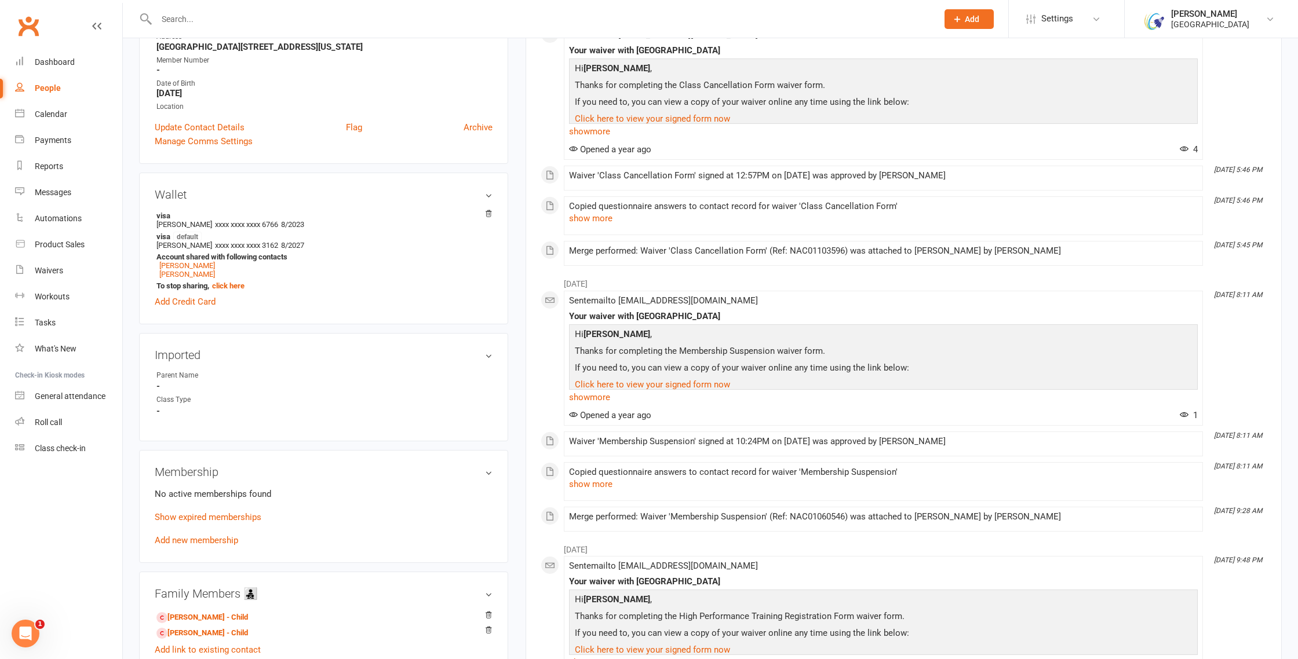
scroll to position [220, 0]
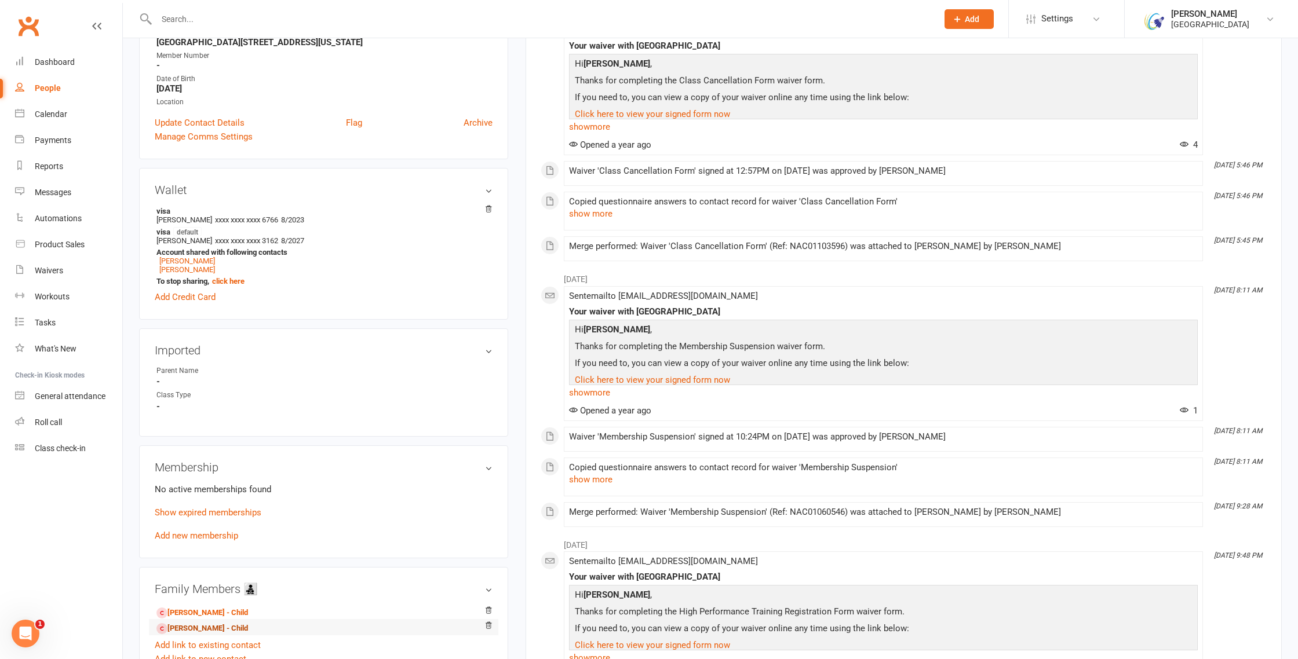
click at [222, 626] on link "Rosmin Moonnumackal - Child" at bounding box center [202, 629] width 92 height 12
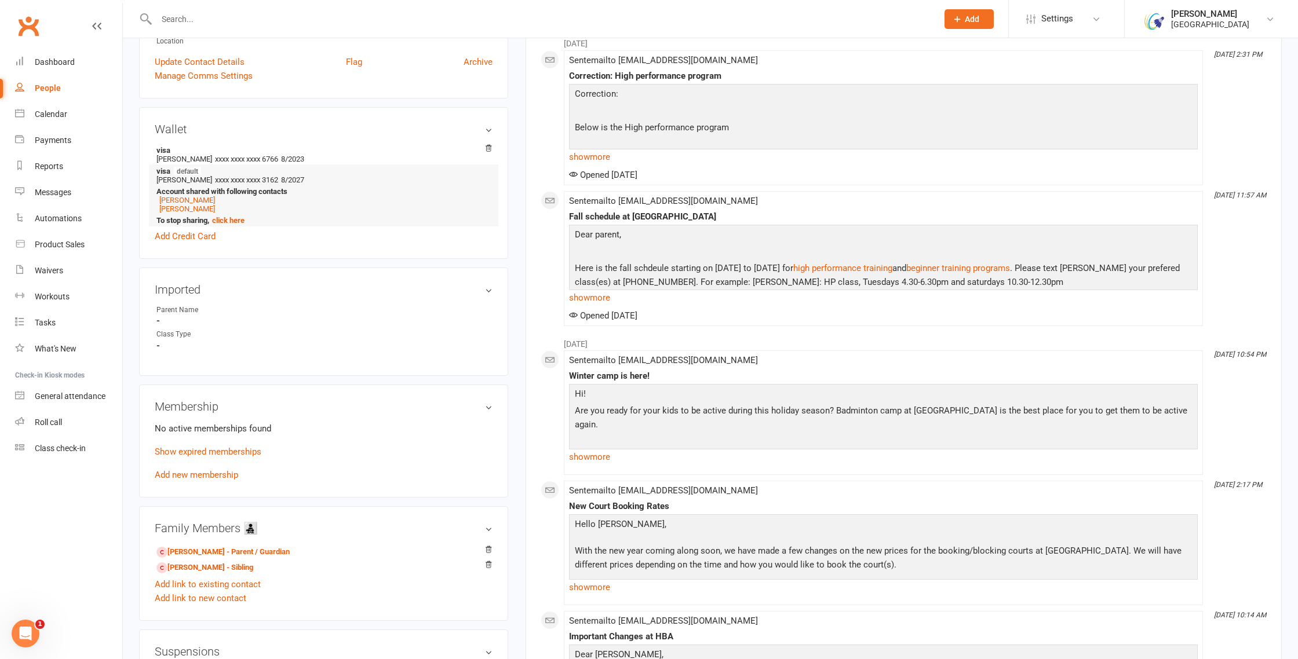
scroll to position [283, 0]
click at [207, 560] on link "Matthew Moonnumackal - Sibling" at bounding box center [204, 566] width 97 height 12
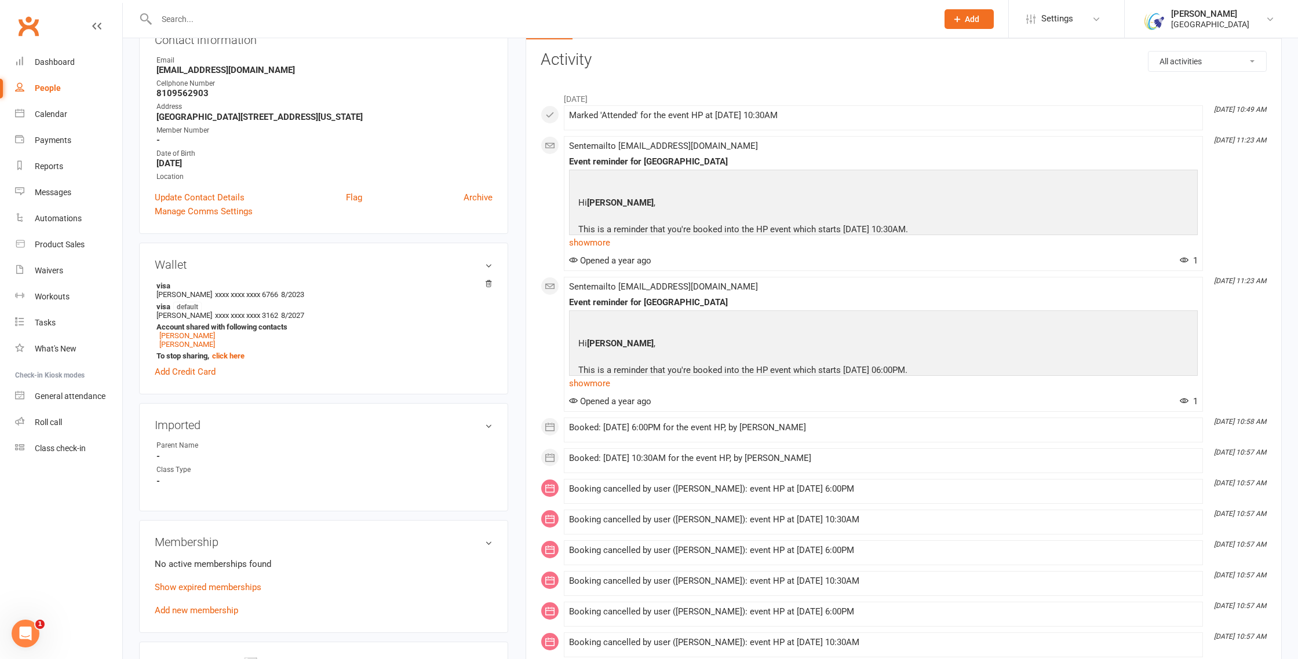
scroll to position [170, 0]
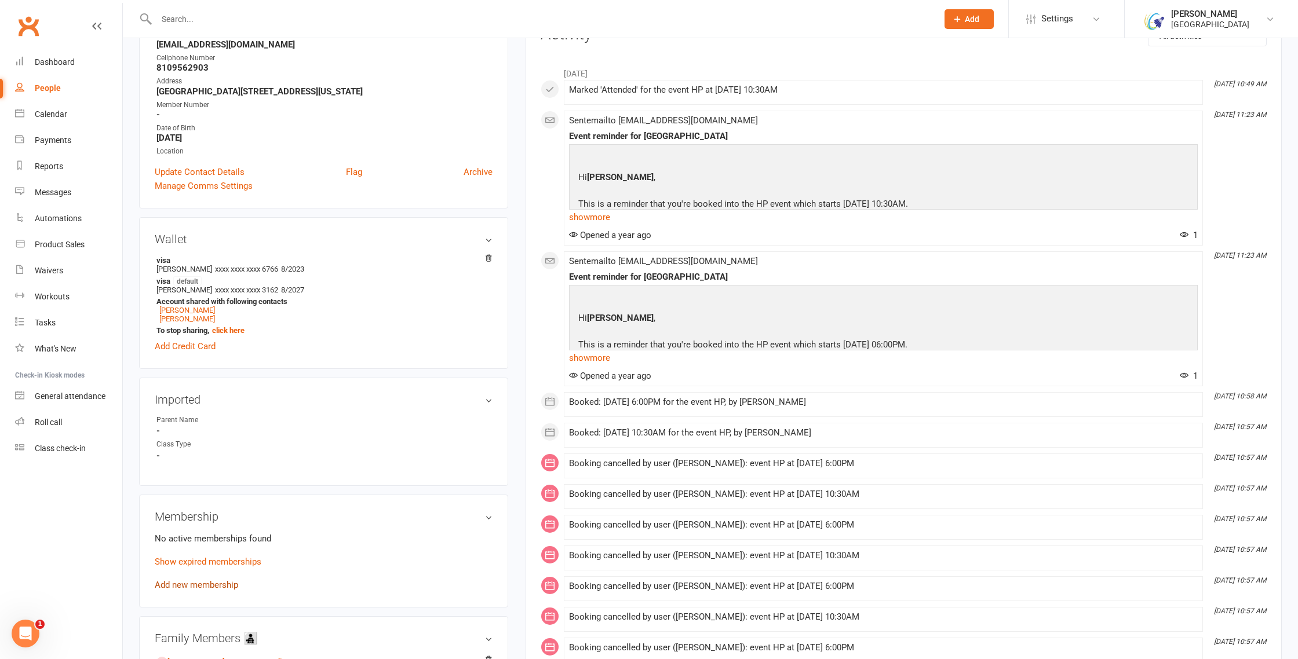
click at [211, 583] on link "Add new membership" at bounding box center [196, 585] width 83 height 10
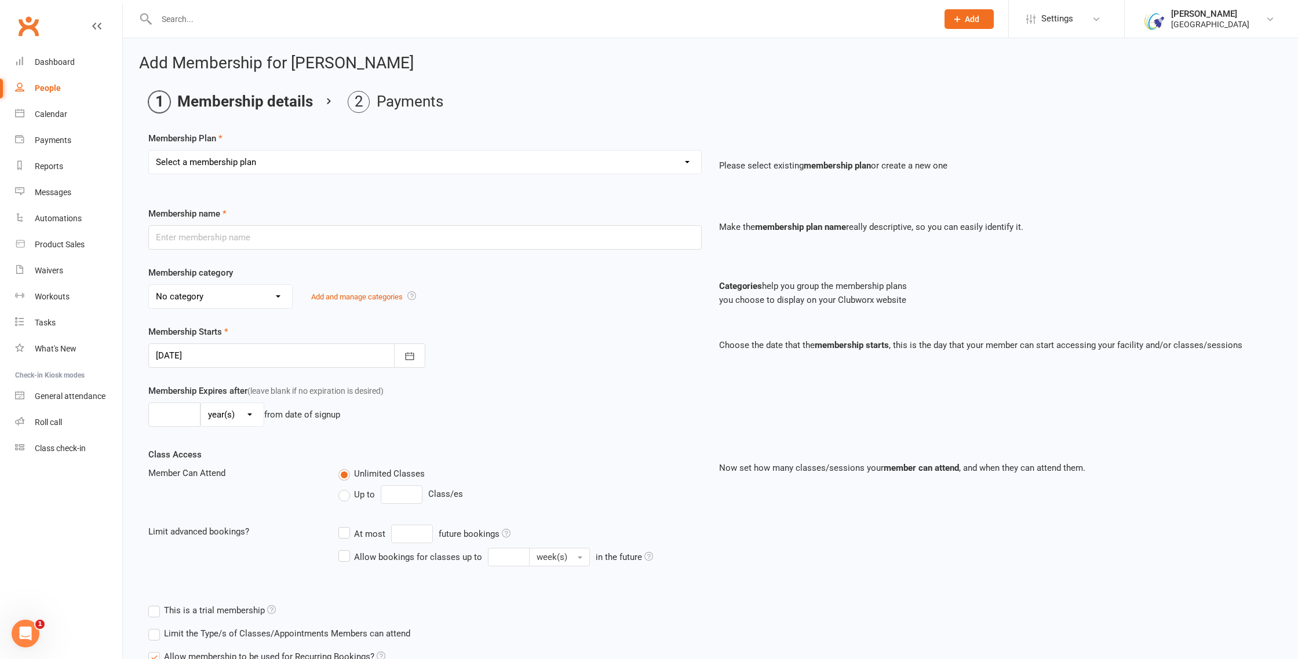
click at [685, 164] on select "Select a membership plan Create new Membership Plan Houston Badminton Academy C…" at bounding box center [425, 162] width 552 height 23
select select "46"
click at [149, 151] on select "Select a membership plan Create new Membership Plan Houston Badminton Academy C…" at bounding box center [425, 162] width 552 height 23
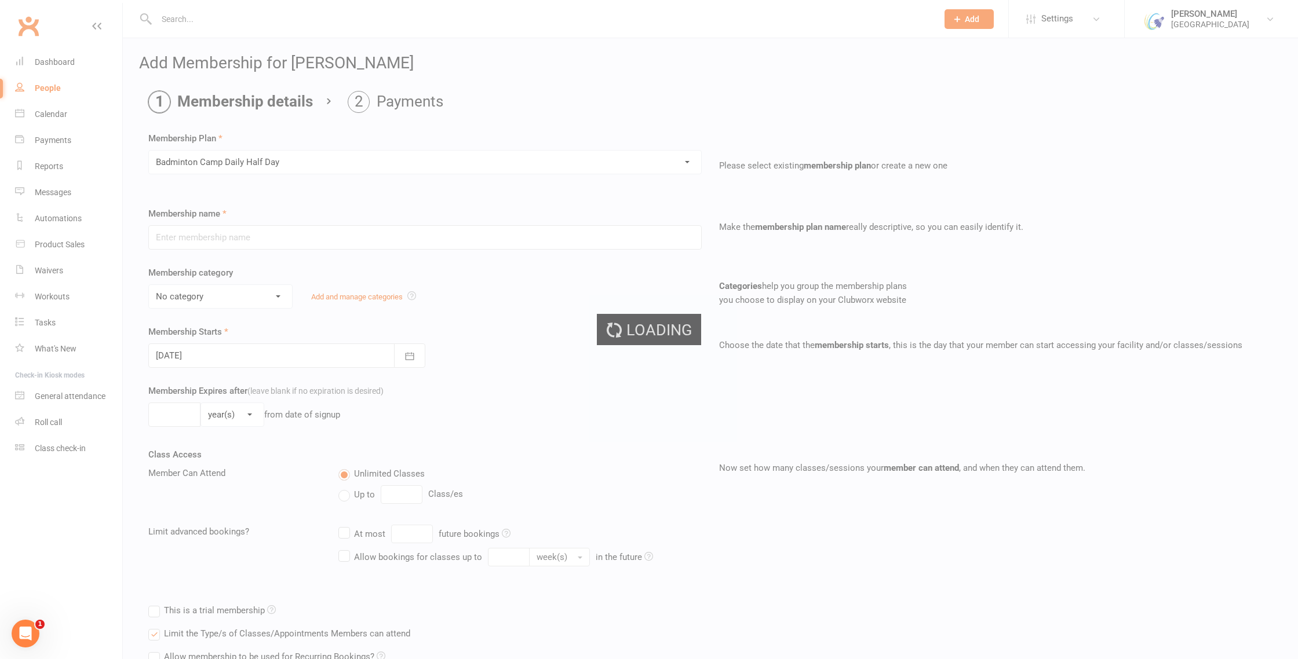
type input "Badminton Camp Daily Half Day"
select select "14"
type input "1"
select select "2"
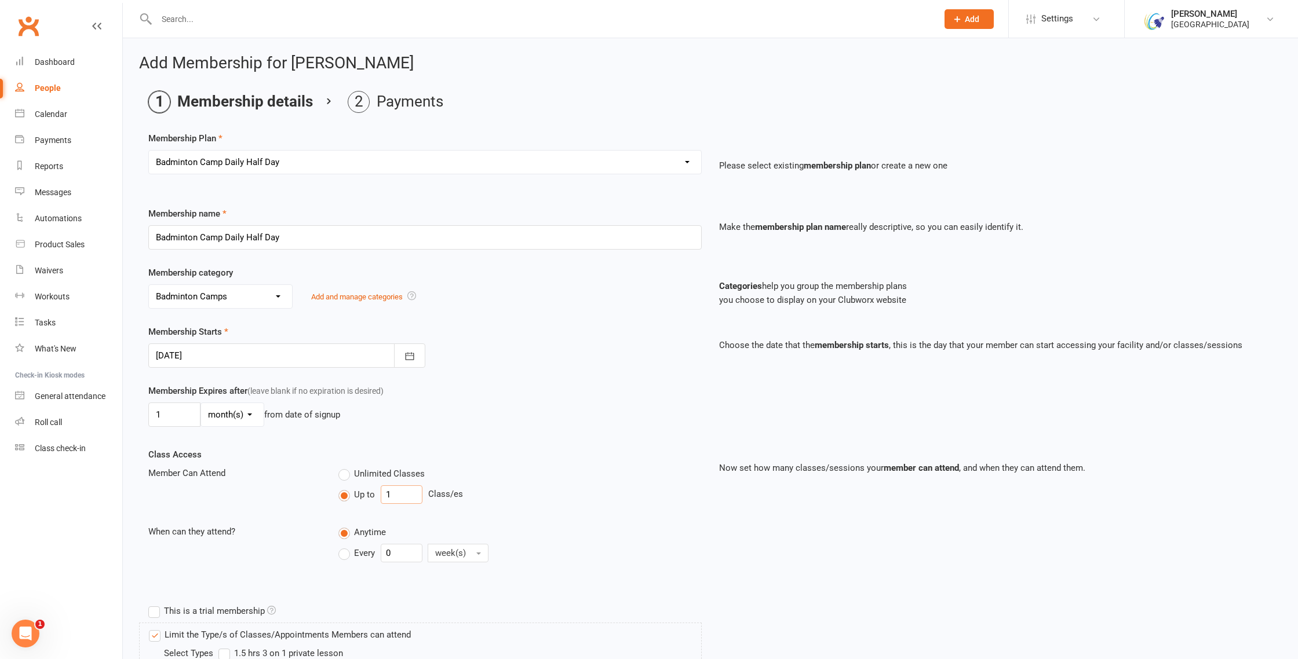
drag, startPoint x: 393, startPoint y: 495, endPoint x: 385, endPoint y: 496, distance: 7.6
click at [388, 495] on input "1" at bounding box center [402, 495] width 42 height 19
drag, startPoint x: 395, startPoint y: 494, endPoint x: 383, endPoint y: 494, distance: 11.6
click at [383, 494] on input "1" at bounding box center [402, 495] width 42 height 19
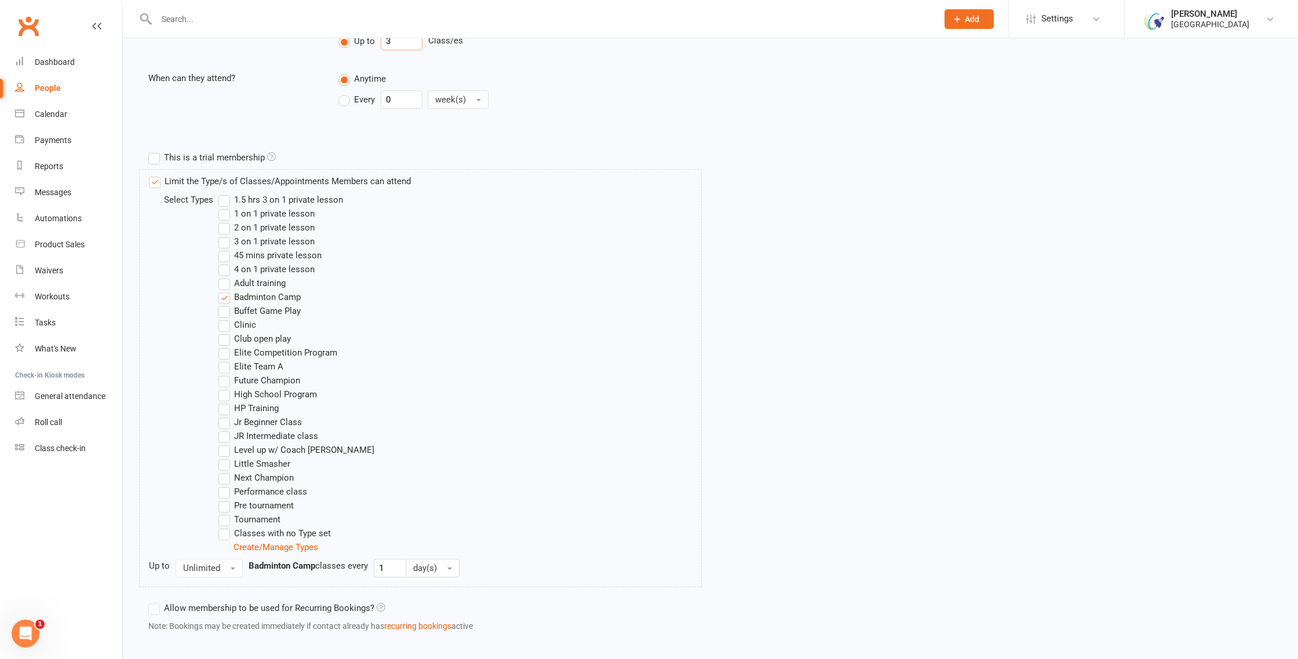
scroll to position [512, 0]
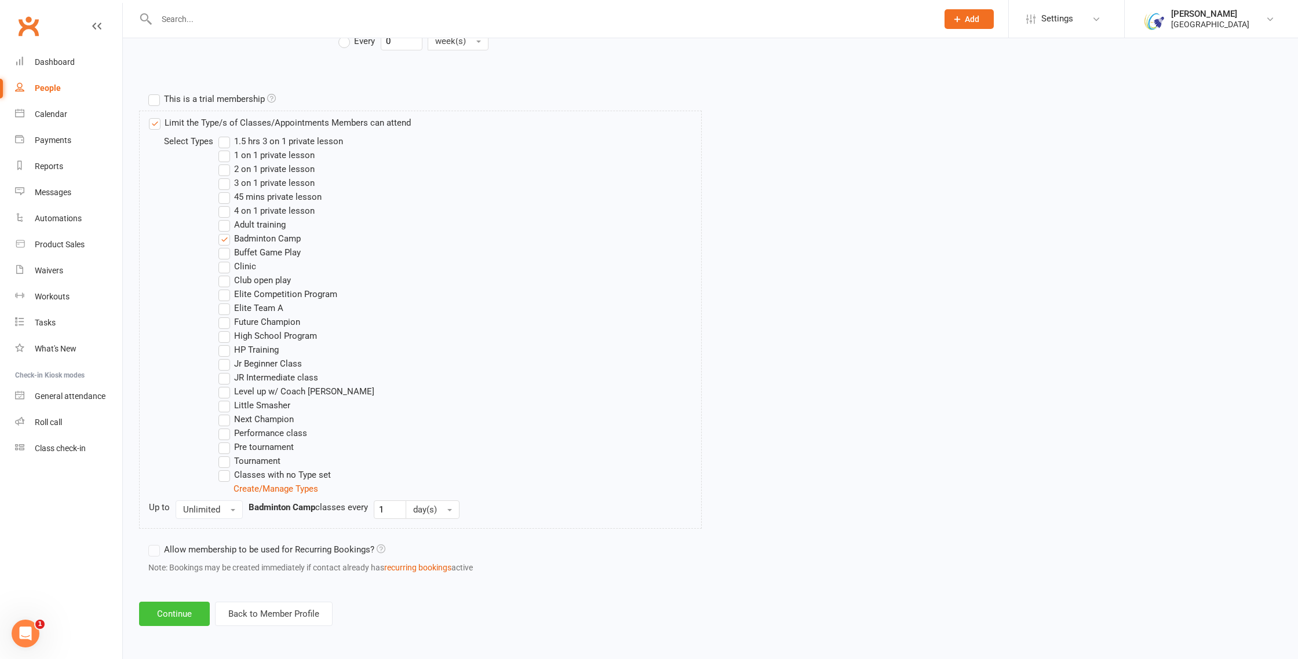
type input "3"
click at [176, 614] on button "Continue" at bounding box center [174, 614] width 71 height 24
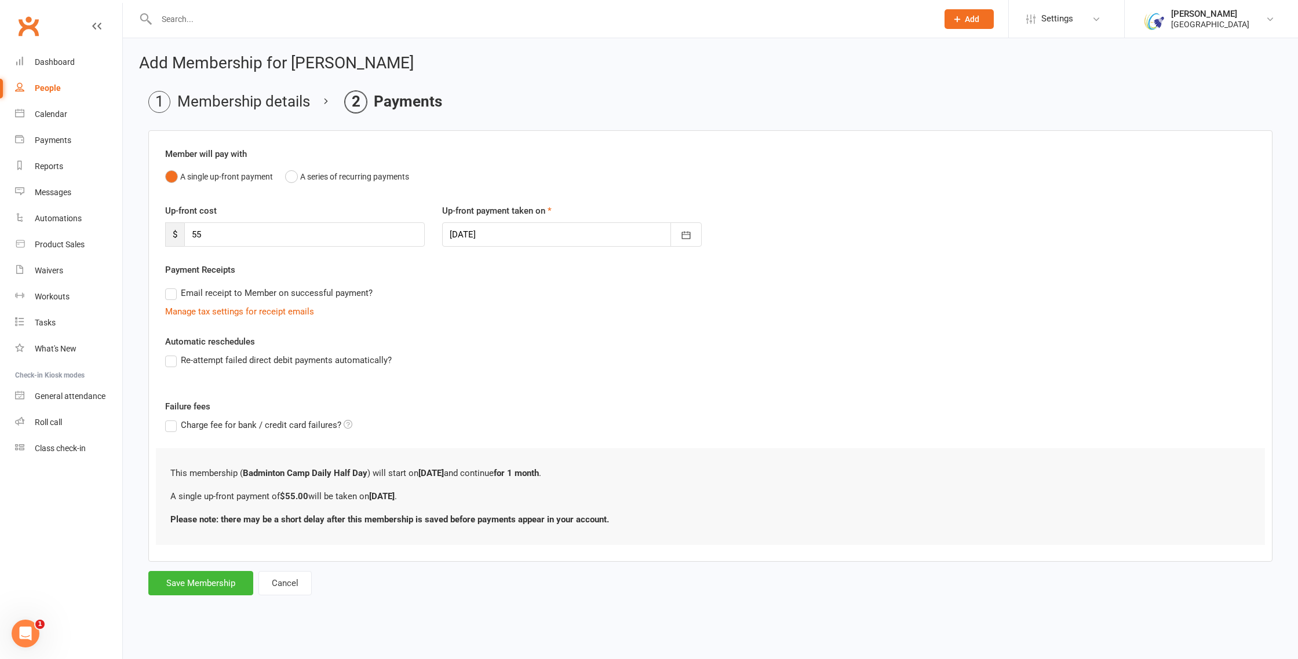
scroll to position [0, 0]
drag, startPoint x: 211, startPoint y: 234, endPoint x: 191, endPoint y: 234, distance: 20.3
click at [191, 234] on input "55" at bounding box center [304, 234] width 240 height 24
type input "165"
click at [689, 236] on icon "button" at bounding box center [686, 236] width 9 height 8
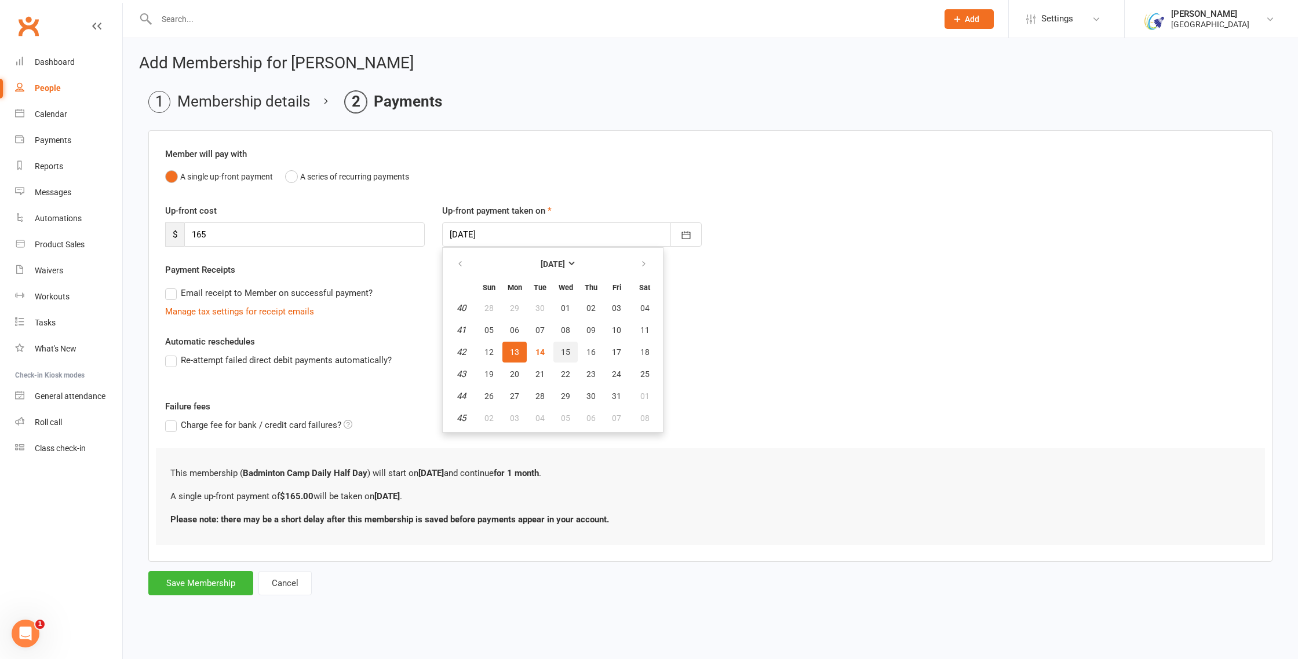
click at [566, 352] on span "15" at bounding box center [565, 352] width 9 height 9
type input "[DATE]"
click at [205, 584] on button "Save Membership" at bounding box center [200, 583] width 105 height 24
